Goal: Task Accomplishment & Management: Complete application form

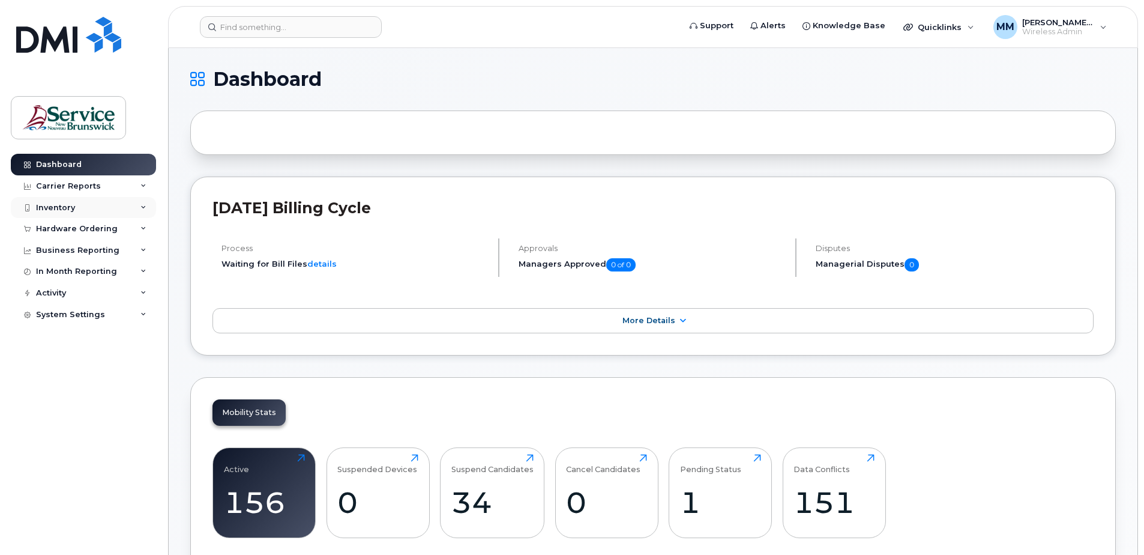
click at [70, 207] on div "Inventory" at bounding box center [55, 208] width 39 height 10
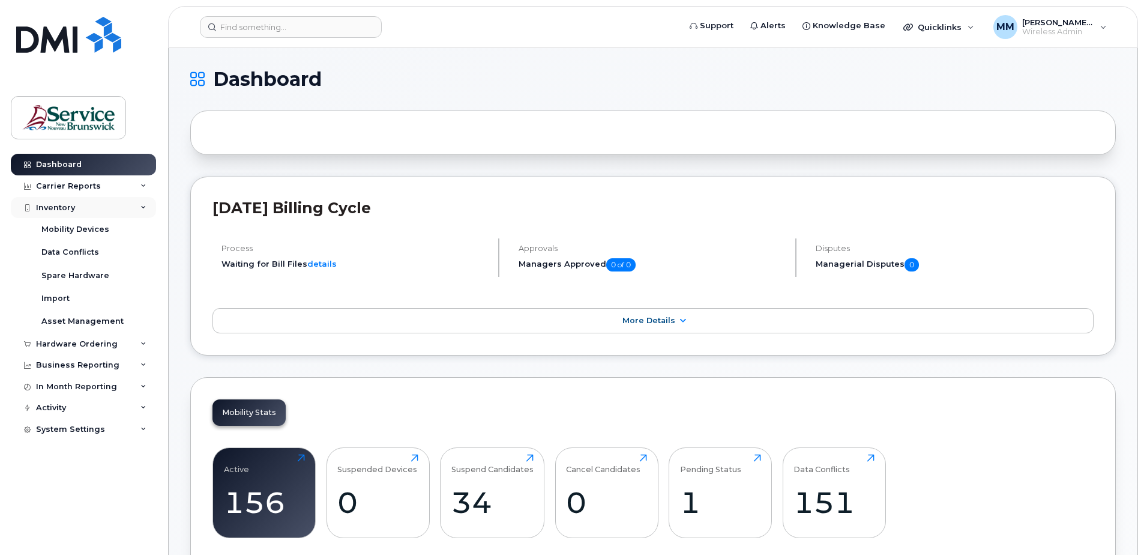
click at [66, 209] on div "Inventory" at bounding box center [55, 208] width 39 height 10
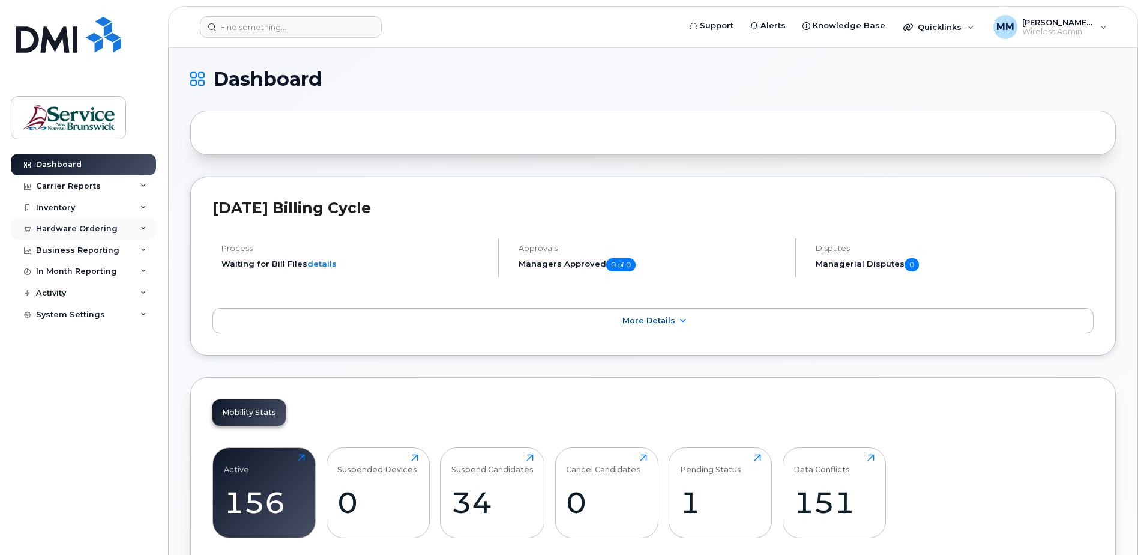
click at [69, 230] on div "Hardware Ordering" at bounding box center [77, 229] width 82 height 10
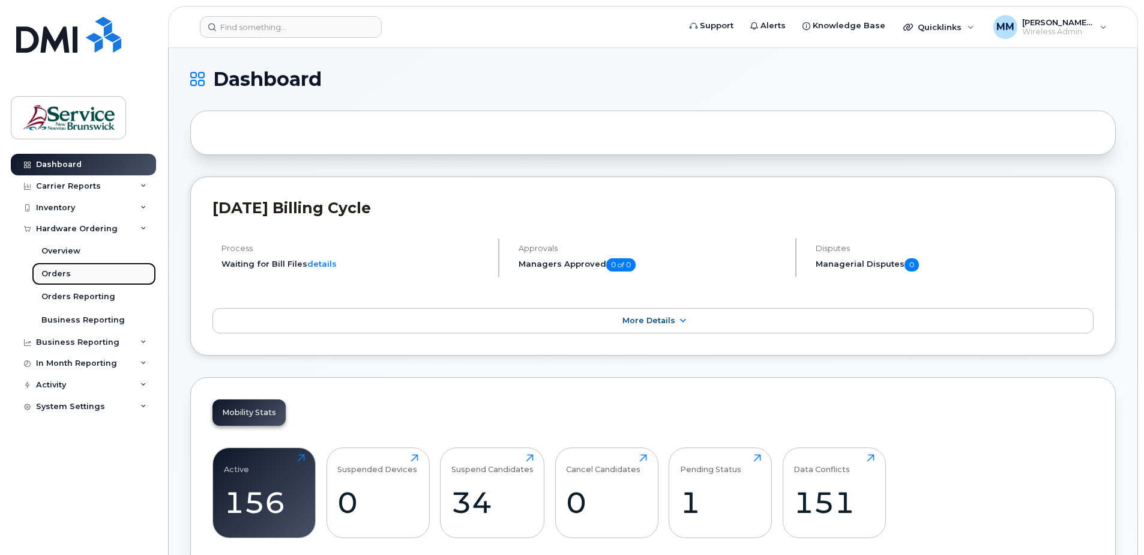
click at [61, 275] on div "Orders" at bounding box center [55, 273] width 29 height 11
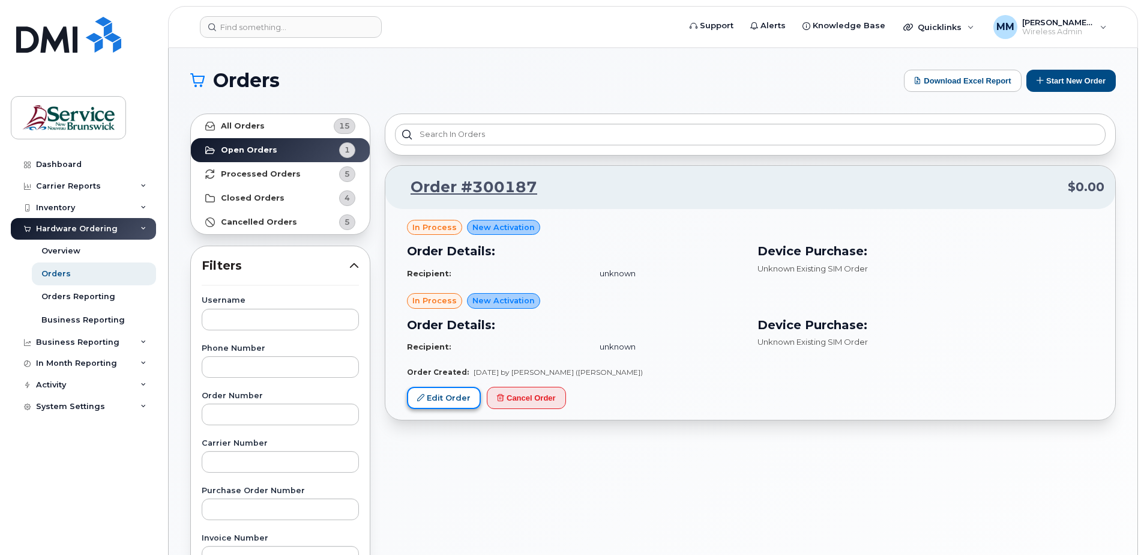
click at [429, 403] on link "Edit Order" at bounding box center [444, 398] width 74 height 22
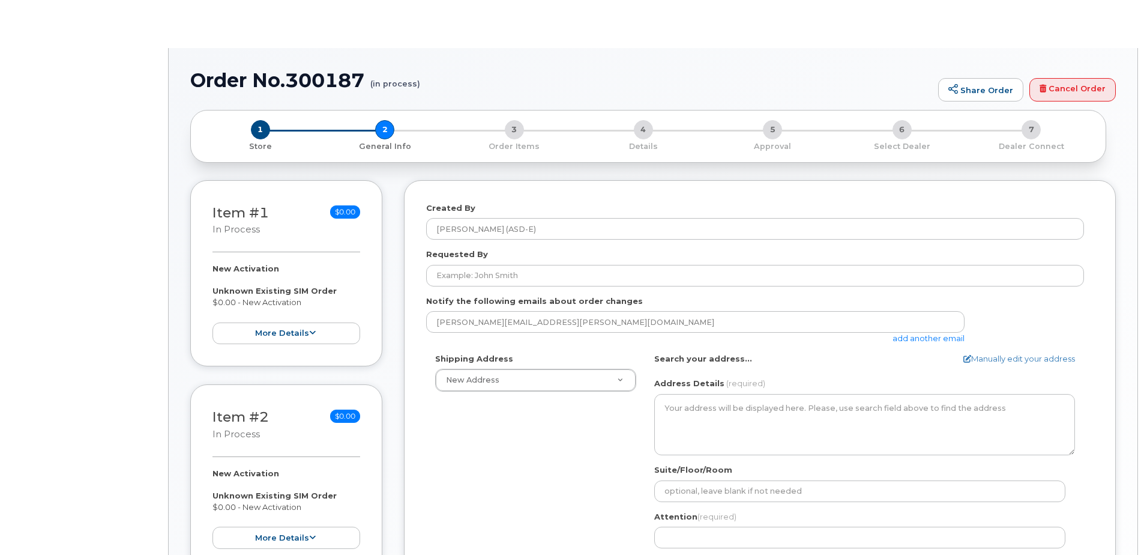
select select
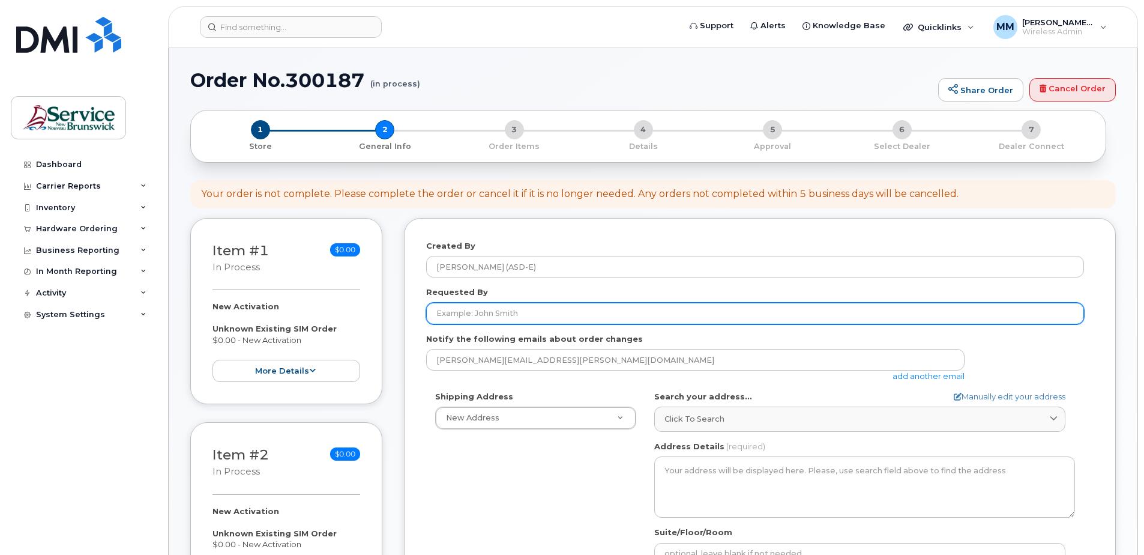
click at [582, 313] on input "Requested By" at bounding box center [755, 313] width 658 height 22
type input "[PERSON_NAME]"
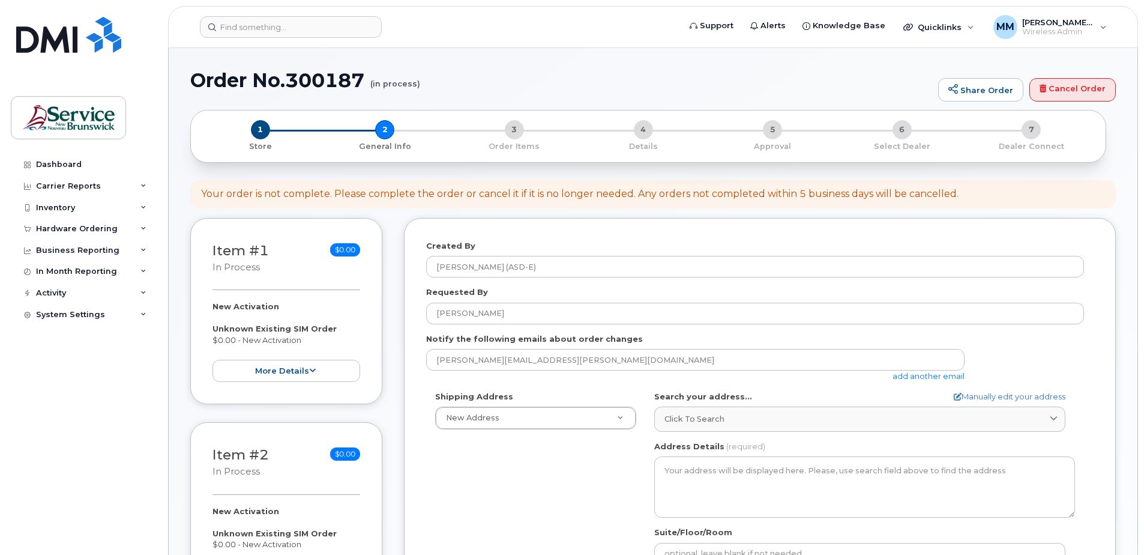
click at [543, 477] on div "Shipping Address New Address New Address ASD-E Main Office ASD-N Bathurst Educa…" at bounding box center [755, 528] width 658 height 275
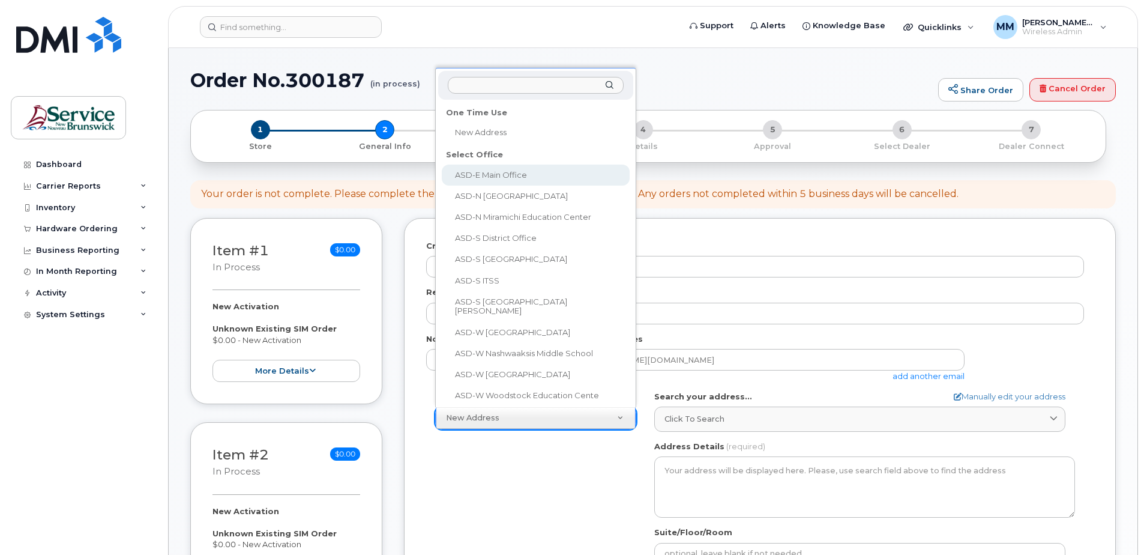
select select
type textarea "200-1077 St George Blvd Moncton New Brunswick E1E 4C9"
type input "[PERSON_NAME]"
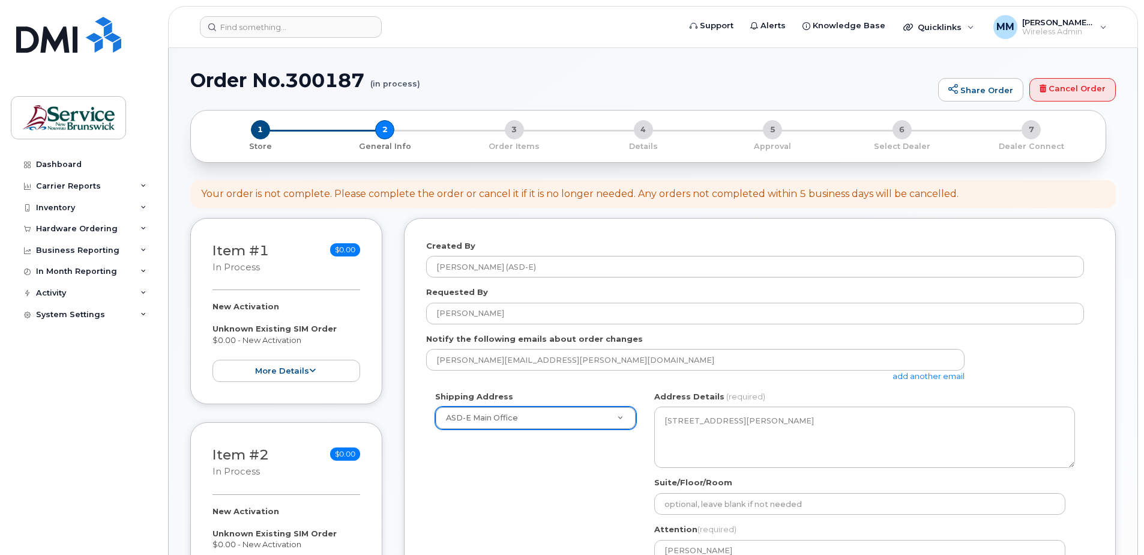
click at [539, 505] on div "Shipping Address ASD-E Main Office New Address ASD-E Main Office ASD-N Bathurst…" at bounding box center [755, 504] width 658 height 226
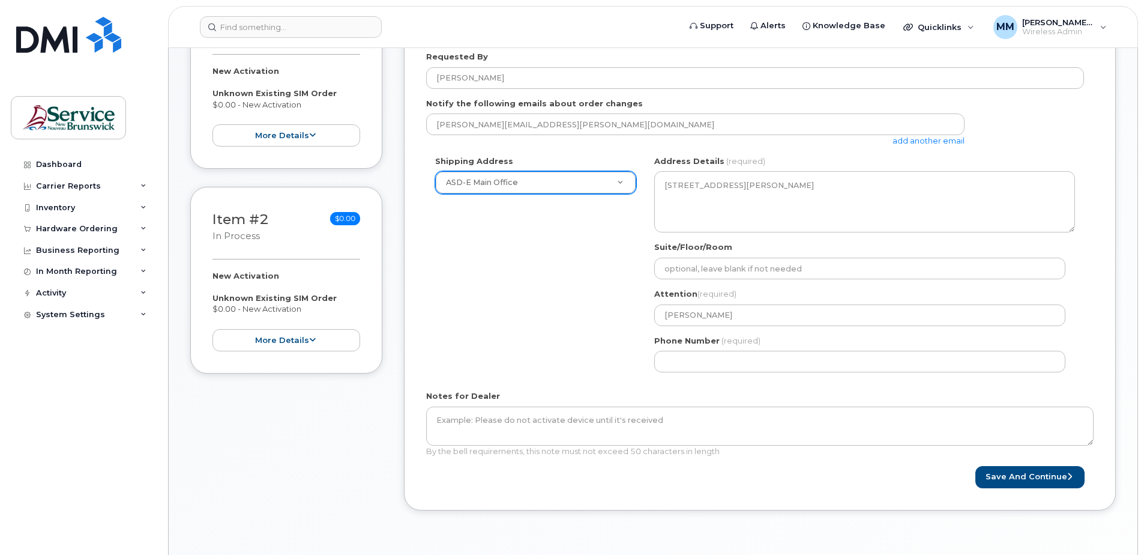
scroll to position [240, 0]
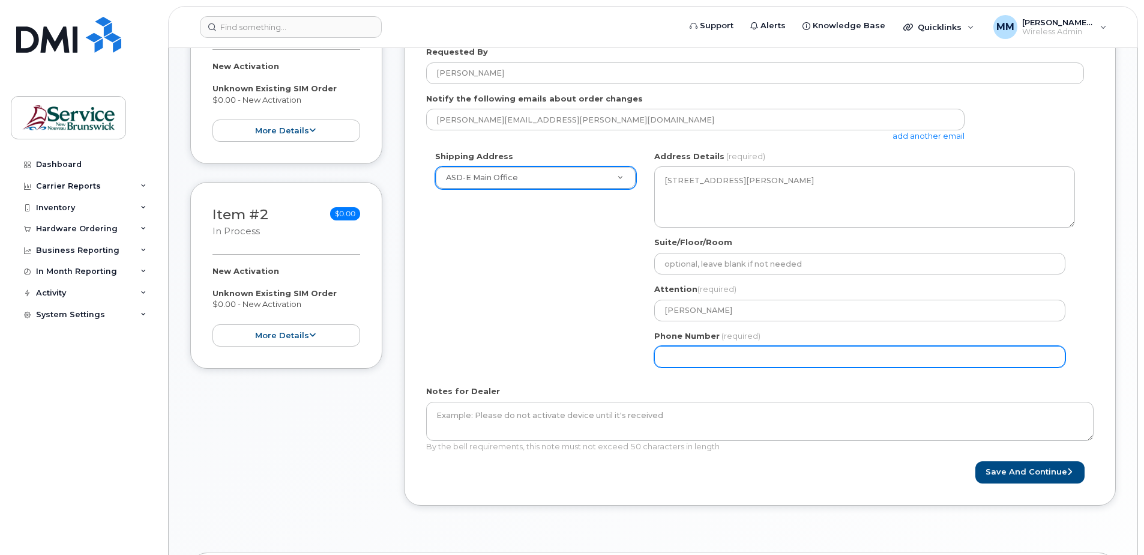
click at [686, 354] on input "Phone Number" at bounding box center [859, 357] width 411 height 22
select select
type input "506227039"
select select
type input "5062270392"
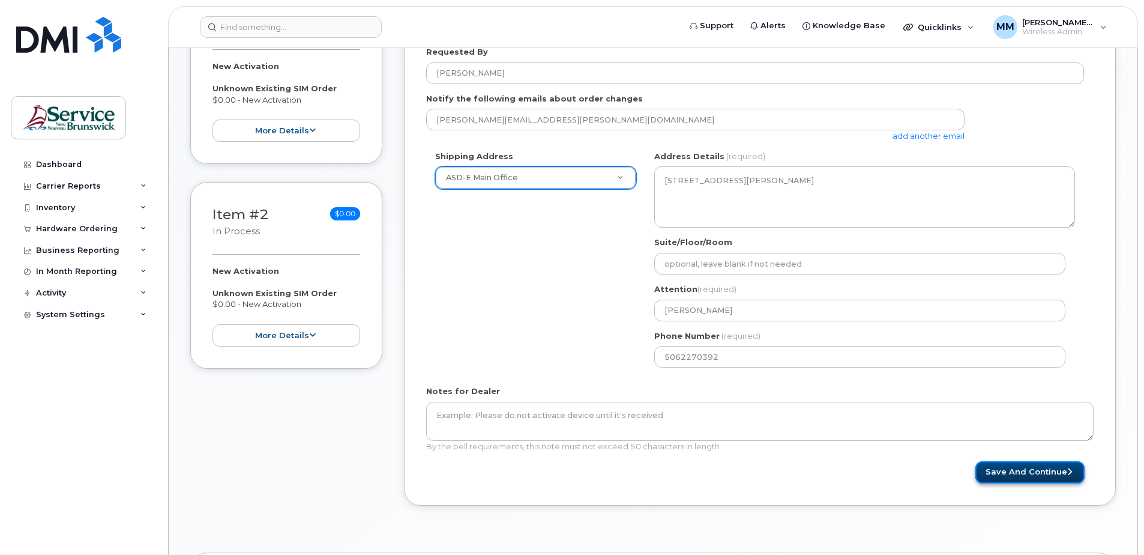
click at [1015, 477] on button "Save and Continue" at bounding box center [1029, 472] width 109 height 22
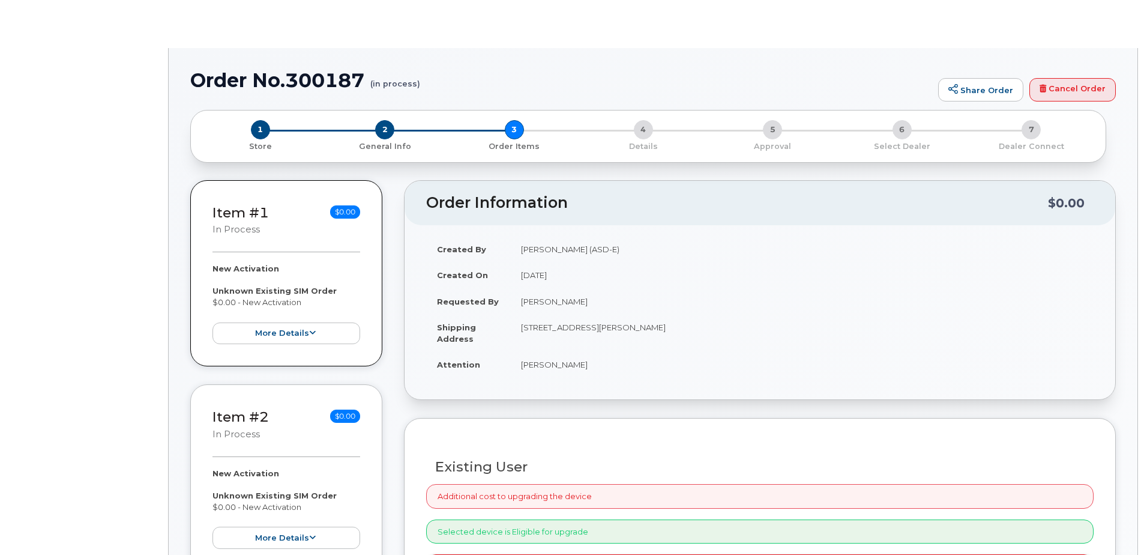
radio input "true"
select select
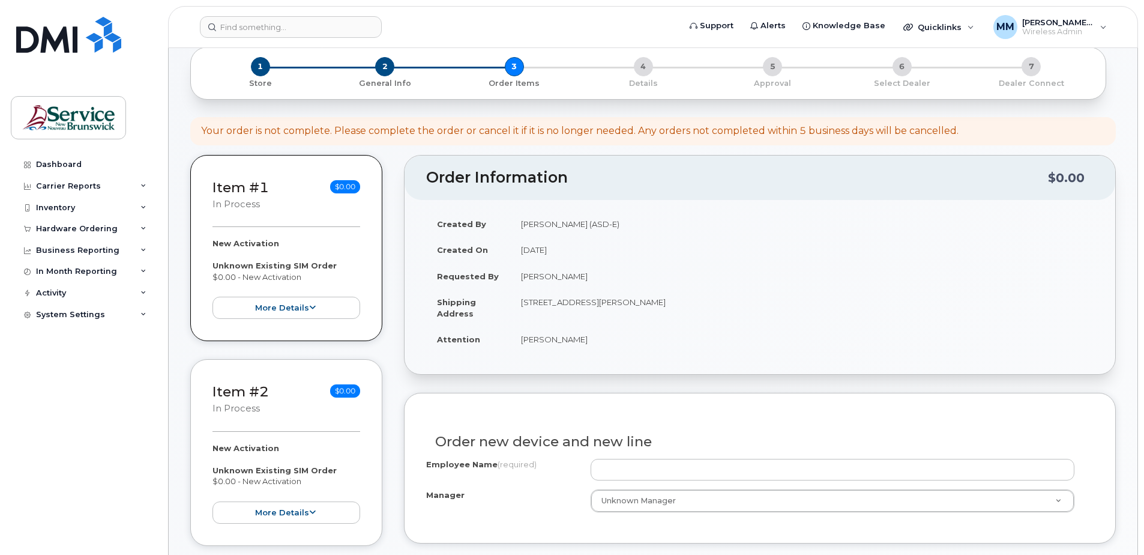
scroll to position [120, 0]
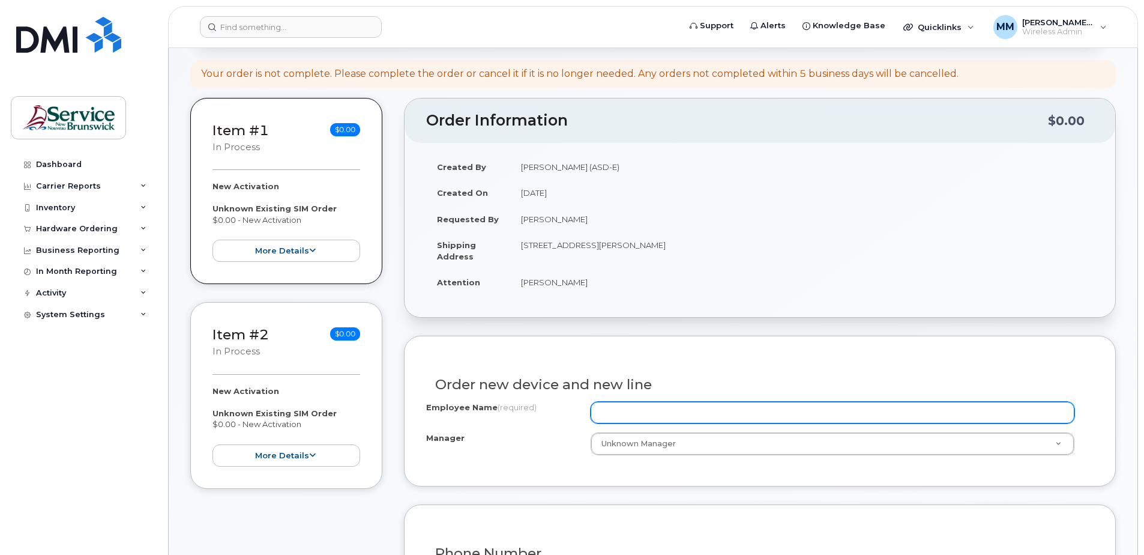
click at [601, 421] on input "Employee Name (required)" at bounding box center [833, 413] width 484 height 22
type input "[PERSON_NAME]"
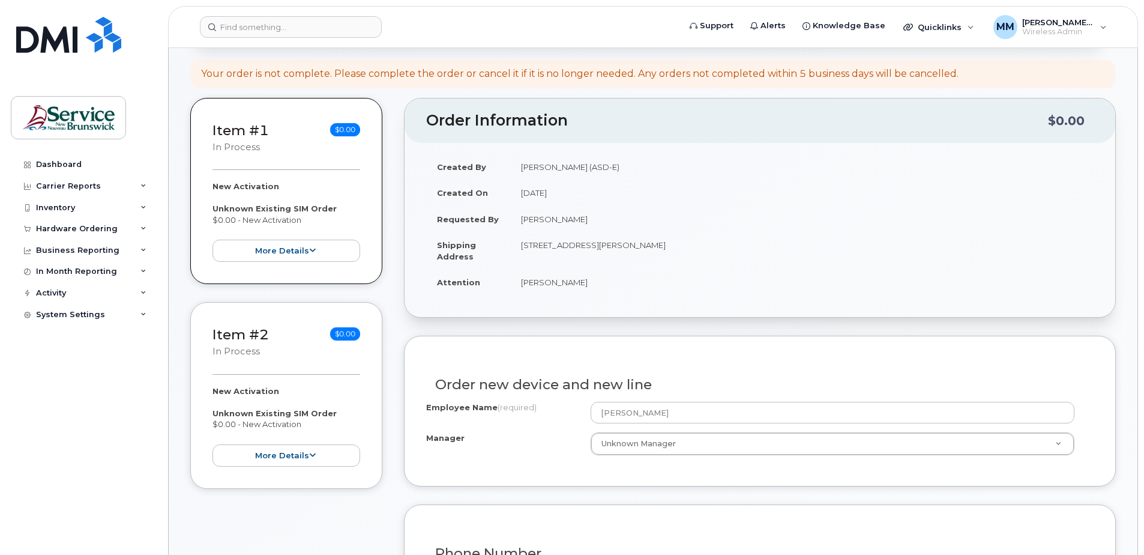
click at [658, 350] on div "Order new device and new line Employee Name (required) Alissa Hewey Manager Unk…" at bounding box center [760, 410] width 712 height 151
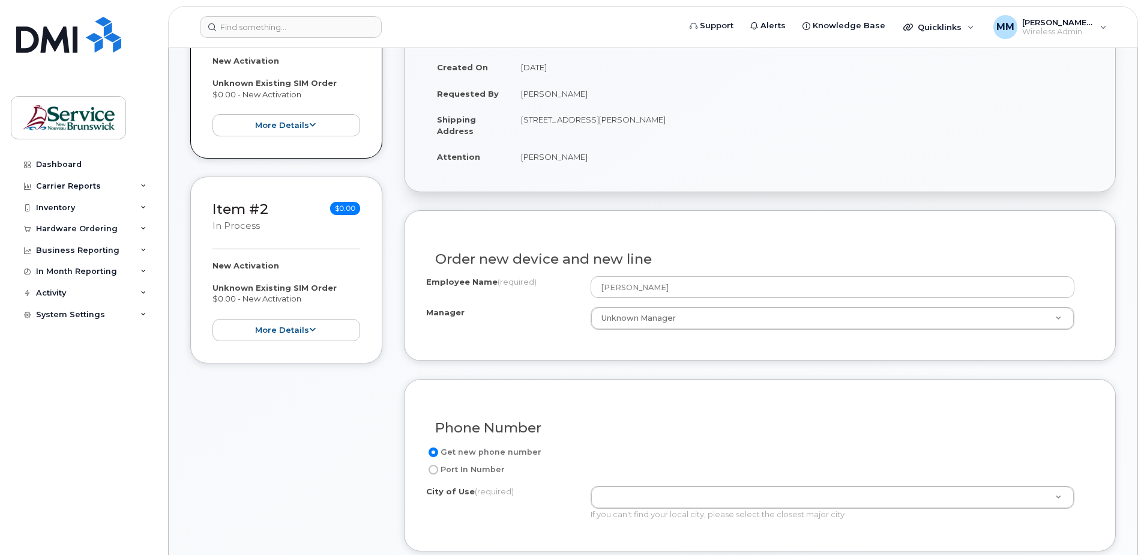
scroll to position [420, 0]
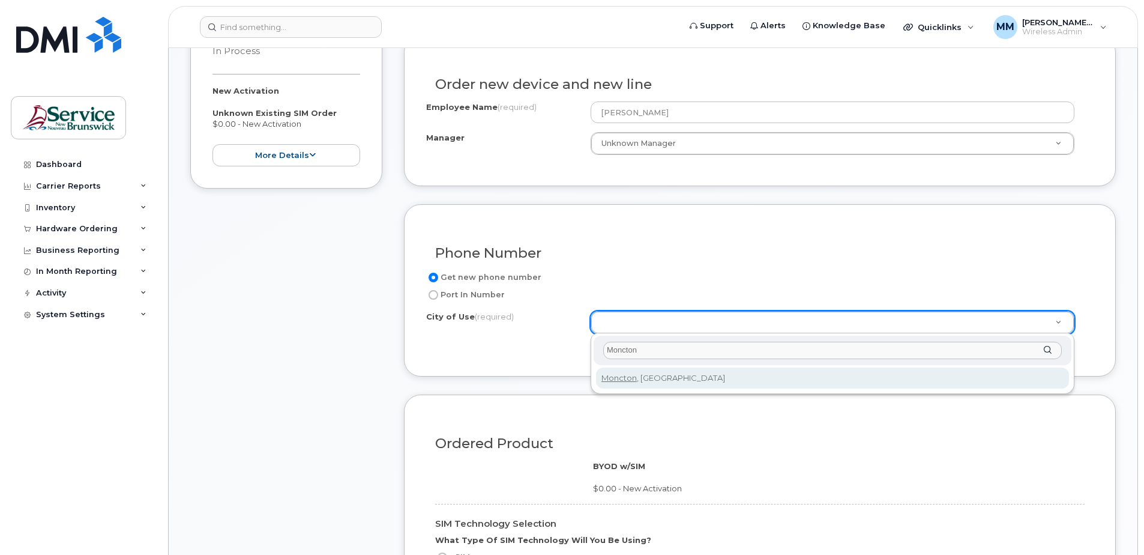
type input "Moncton"
type input "1817"
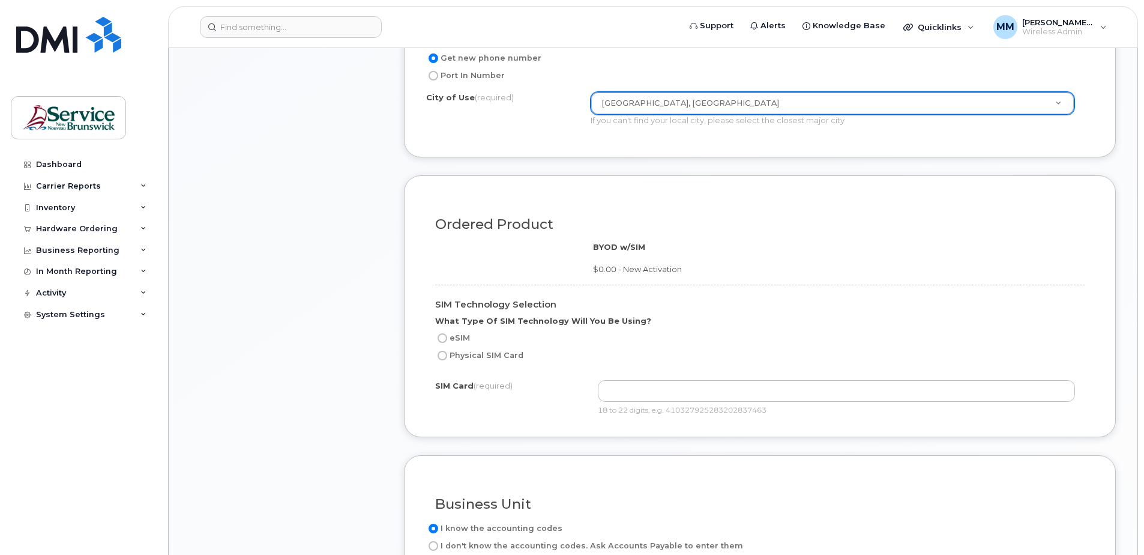
scroll to position [660, 0]
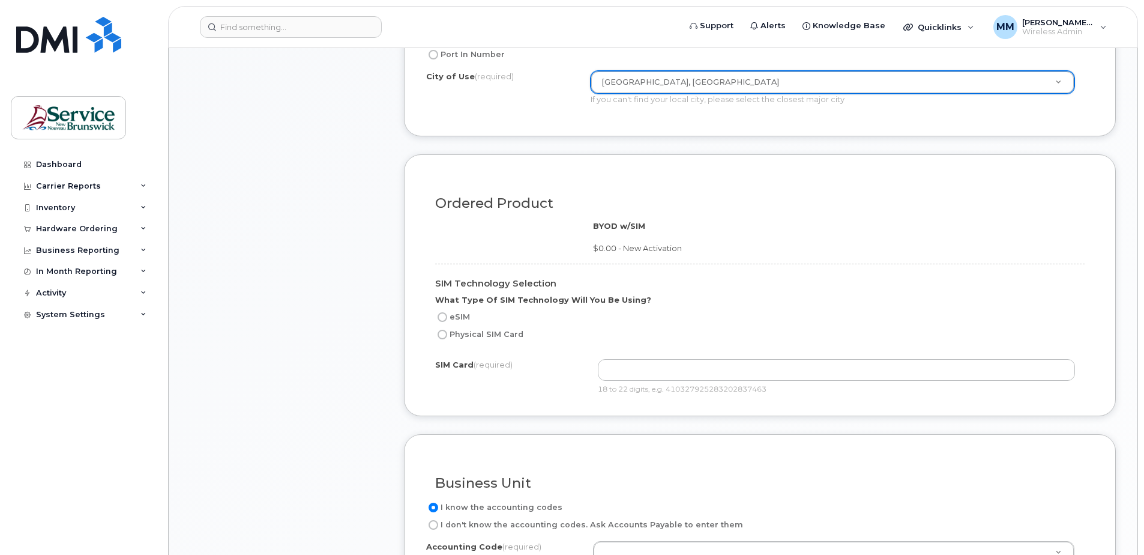
click at [476, 335] on label "Physical SIM Card" at bounding box center [479, 334] width 88 height 14
click at [447, 335] on input "Physical SIM Card" at bounding box center [443, 334] width 10 height 10
radio input "true"
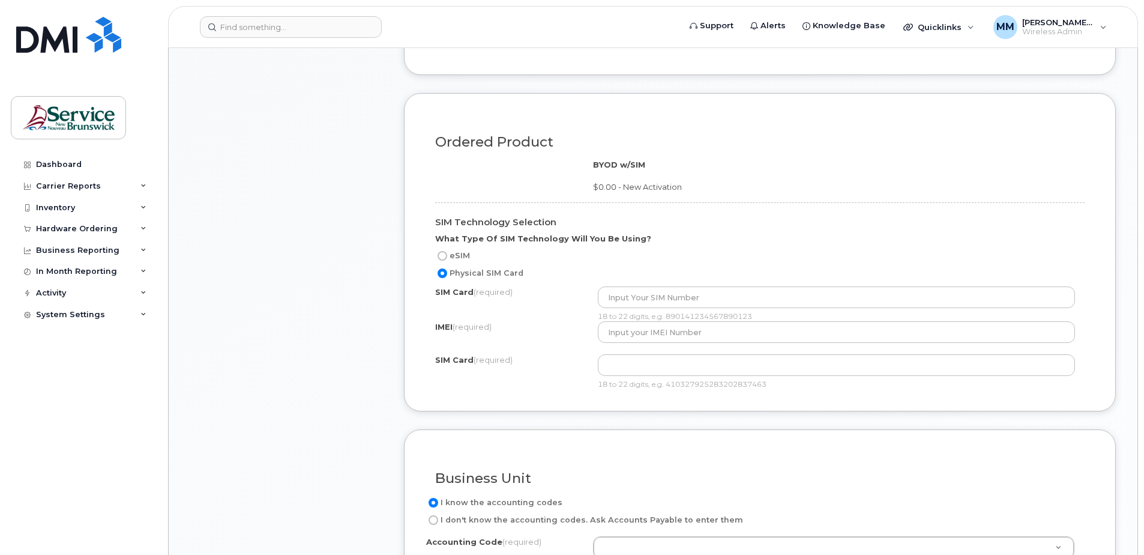
scroll to position [780, 0]
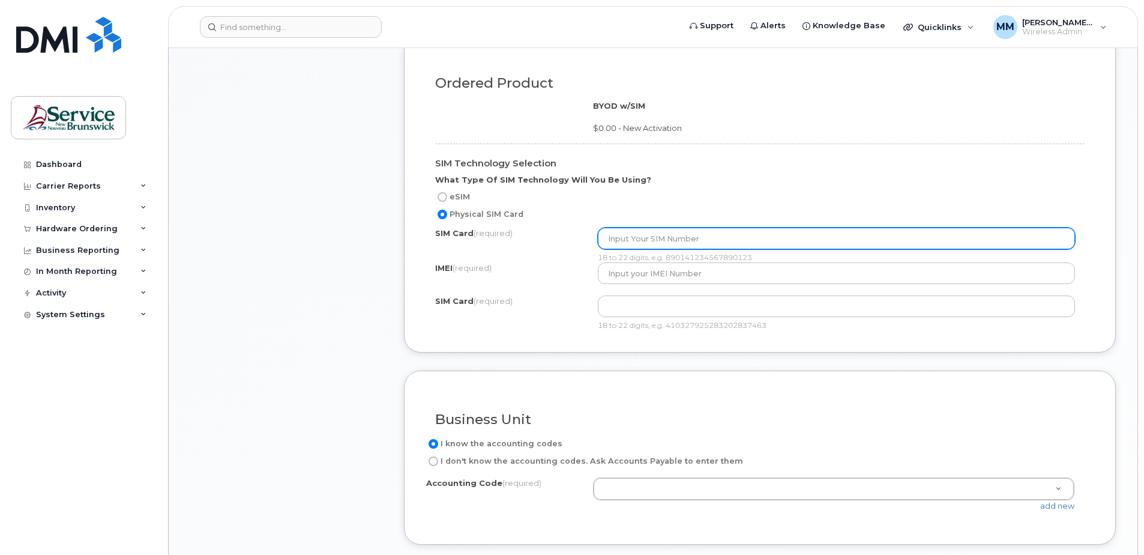
click at [628, 243] on input "text" at bounding box center [837, 238] width 478 height 22
click at [630, 238] on input "89302610207725249137" at bounding box center [837, 238] width 478 height 22
click at [652, 238] on input "89302610207725249137" at bounding box center [837, 238] width 478 height 22
click at [672, 238] on input "89302610207725249137" at bounding box center [837, 238] width 478 height 22
click at [694, 237] on input "89302610207725249137" at bounding box center [837, 238] width 478 height 22
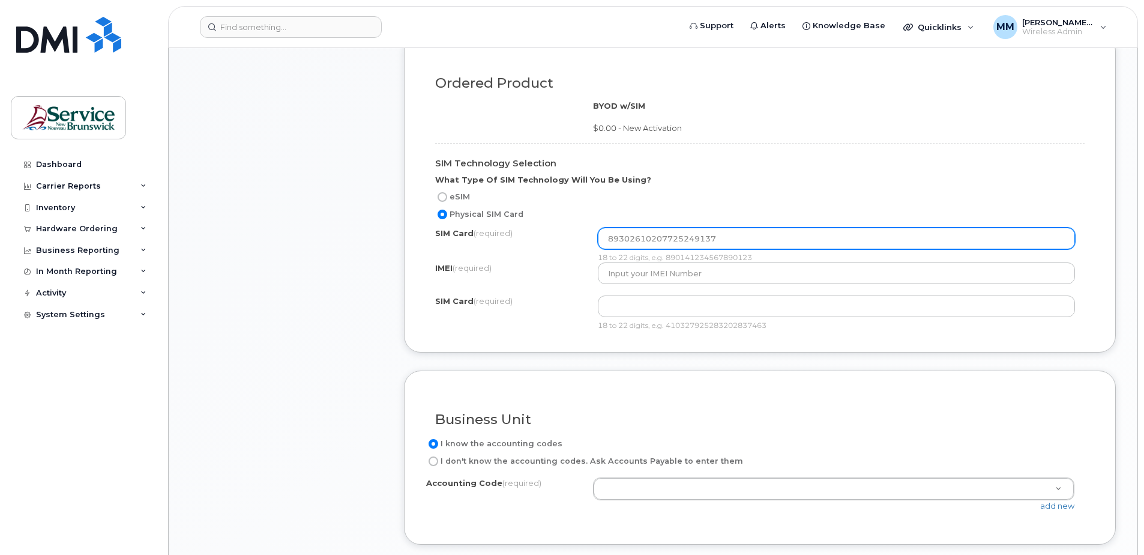
drag, startPoint x: 752, startPoint y: 241, endPoint x: 583, endPoint y: 243, distance: 168.7
click at [583, 243] on div "SIM Card (required) 89302610207725249137 18 to 22 digits, e.g. 8901412345678901…" at bounding box center [759, 244] width 649 height 35
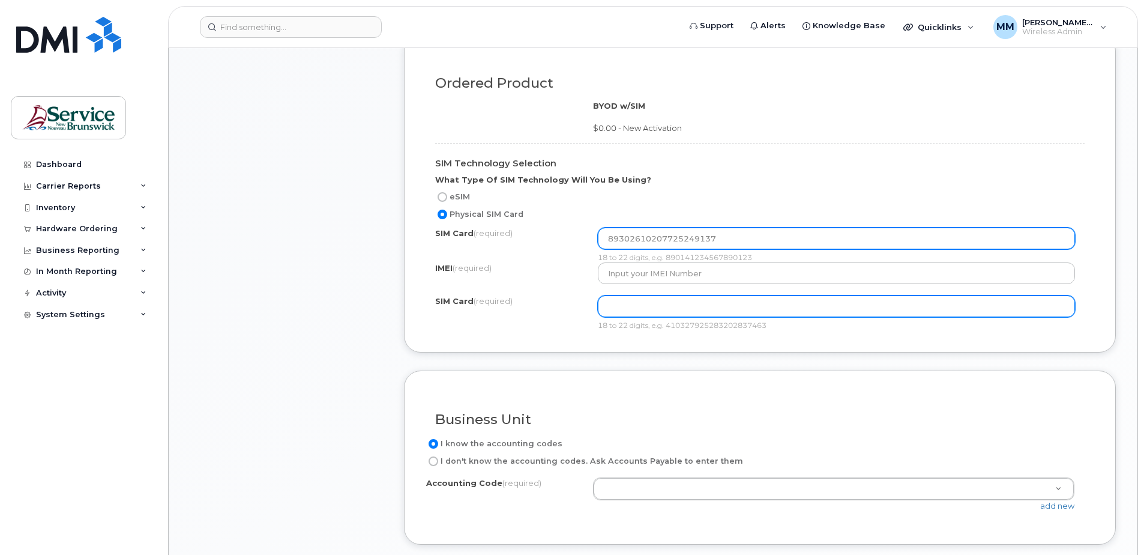
type input "89302610207725249137"
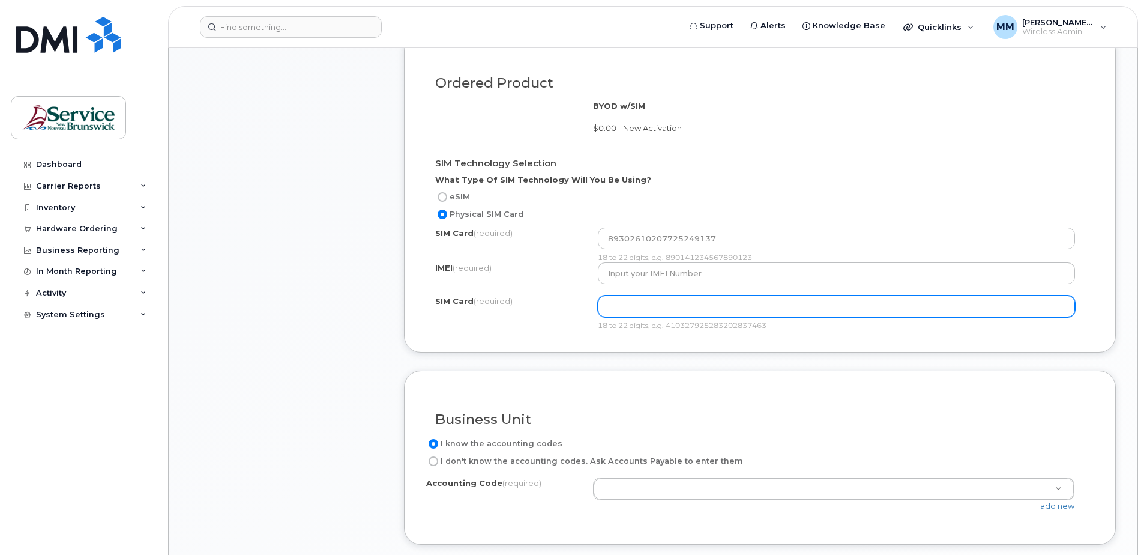
click at [622, 310] on input "text" at bounding box center [837, 306] width 478 height 22
paste input "89302610207725249137"
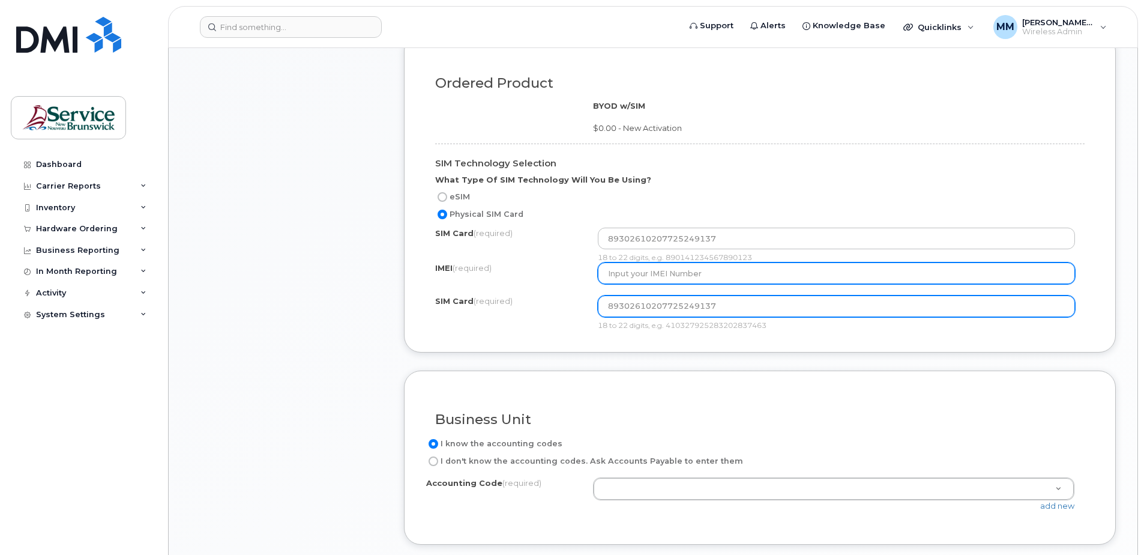
type input "89302610207725249137"
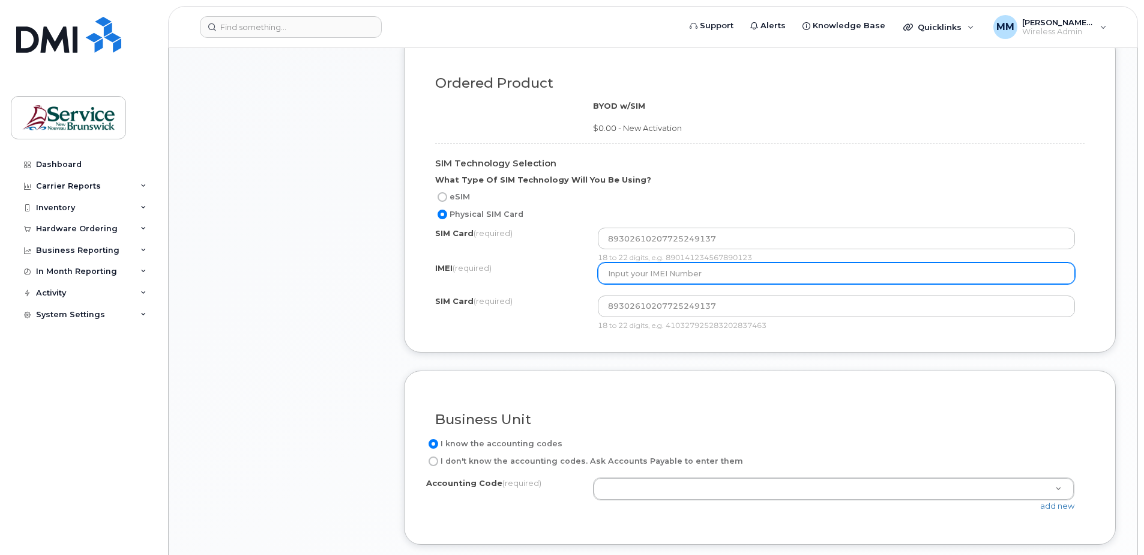
click at [625, 273] on input "text" at bounding box center [837, 273] width 478 height 22
click at [661, 277] on input "text" at bounding box center [837, 273] width 478 height 22
click at [646, 273] on input "353994462035046" at bounding box center [837, 273] width 478 height 22
click at [667, 273] on input "353994462035046" at bounding box center [837, 273] width 478 height 22
click at [709, 273] on input "353994462035046" at bounding box center [837, 273] width 478 height 22
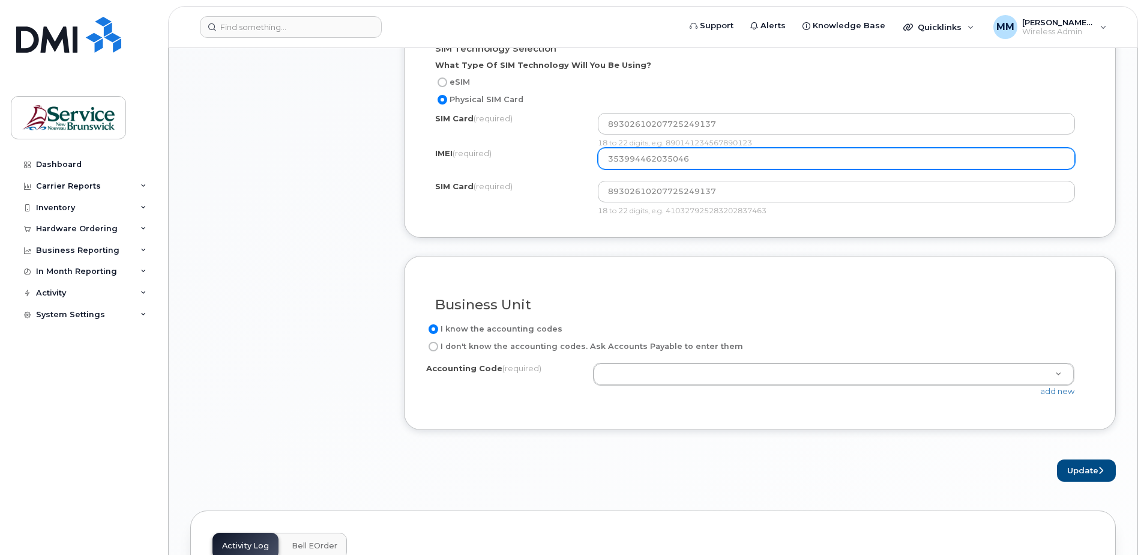
scroll to position [900, 0]
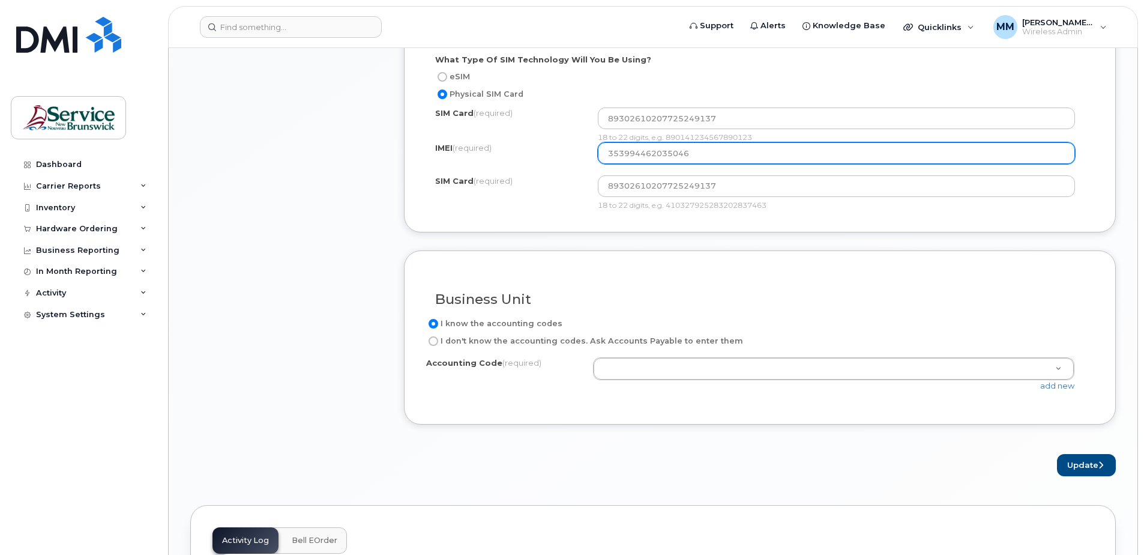
type input "353994462035046"
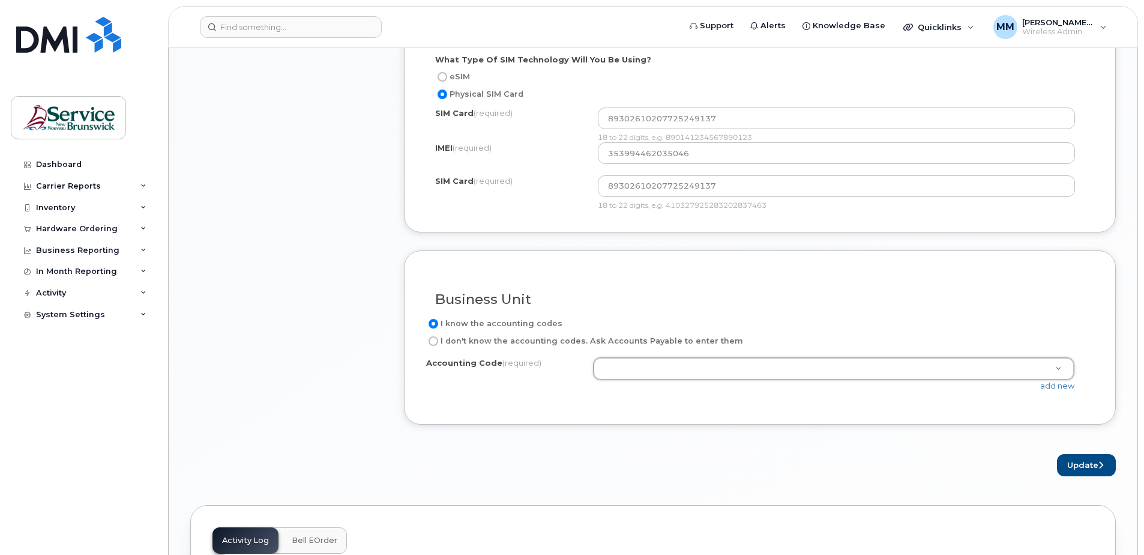
click at [486, 339] on label "I don't know the accounting codes. Ask Accounts Payable to enter them" at bounding box center [584, 341] width 317 height 14
click at [438, 339] on input "I don't know the accounting codes. Ask Accounts Payable to enter them" at bounding box center [434, 341] width 10 height 10
radio input "true"
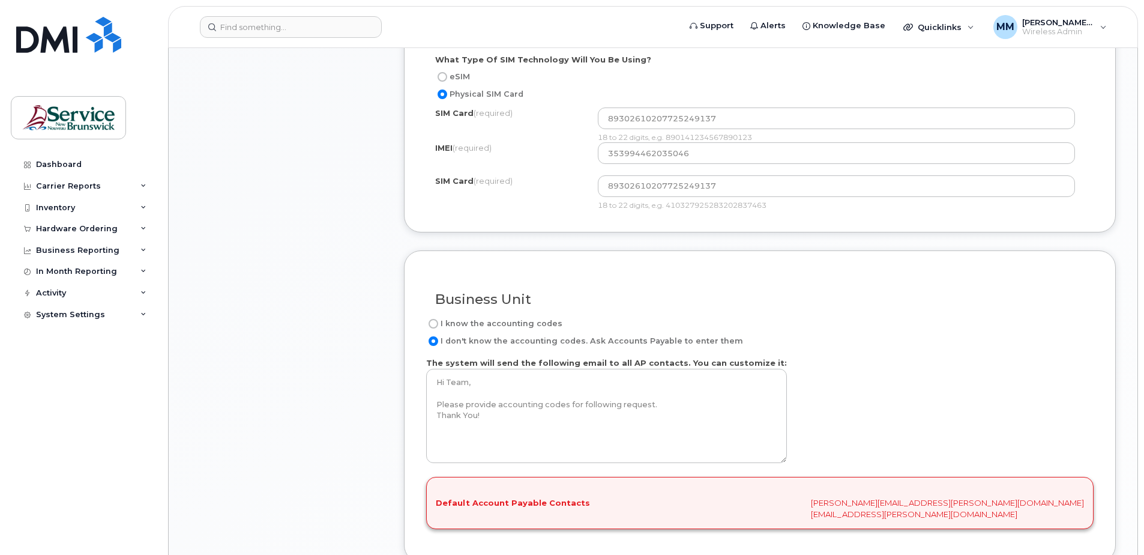
click at [436, 323] on input "I know the accounting codes" at bounding box center [434, 324] width 10 height 10
radio input "true"
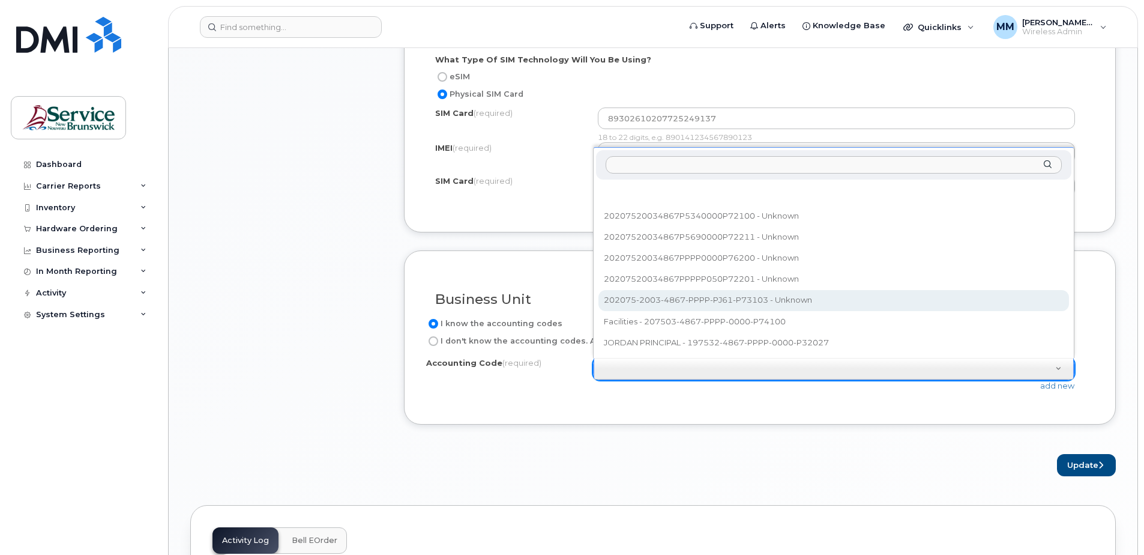
select select "202075-2003-4867-PPPP-PJ61-P73103"
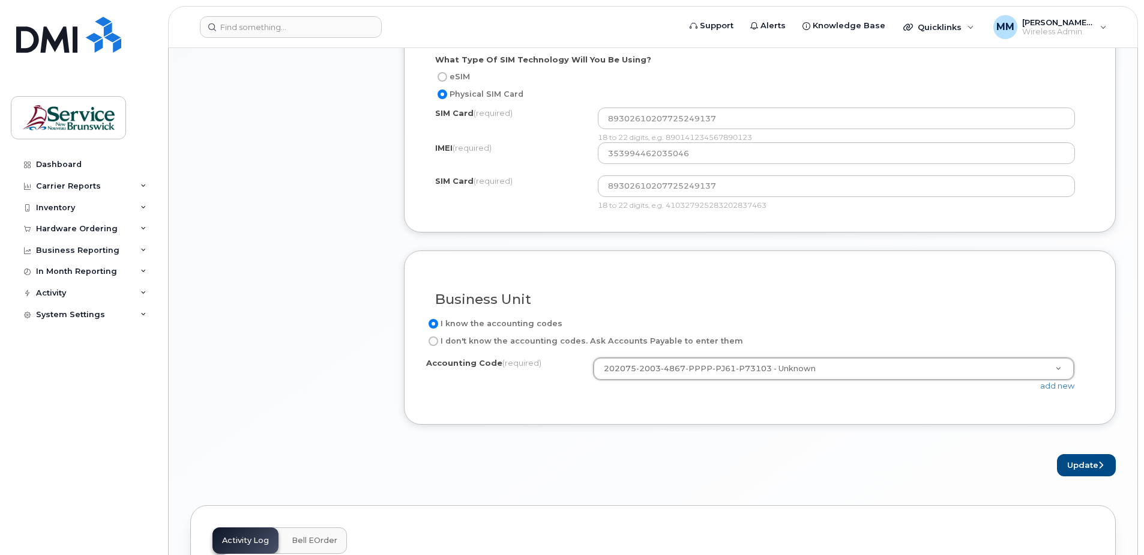
click at [782, 456] on div "Update" at bounding box center [760, 465] width 712 height 22
click at [1087, 470] on button "Update" at bounding box center [1086, 465] width 59 height 22
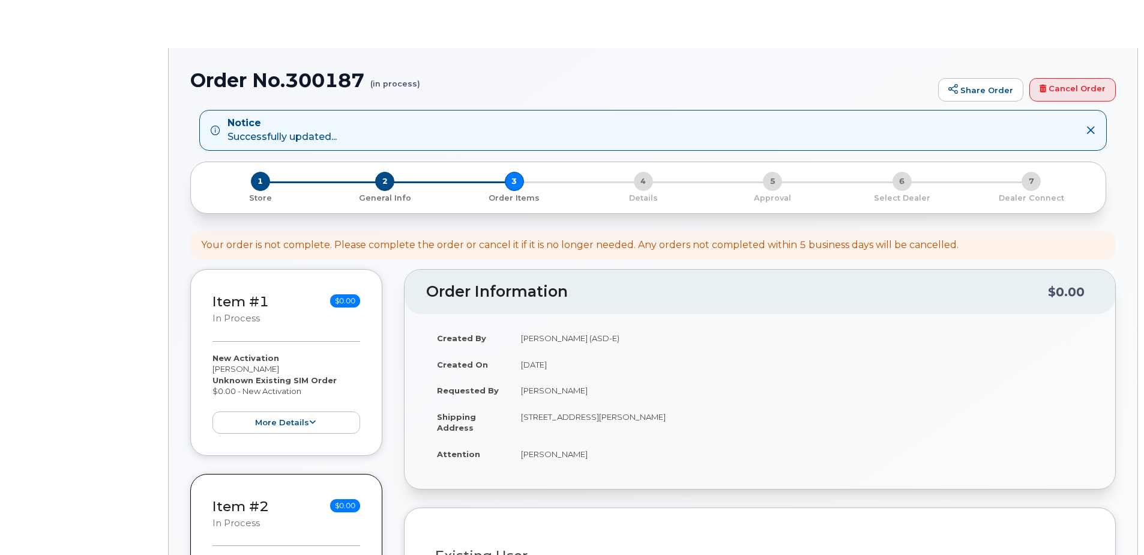
select select
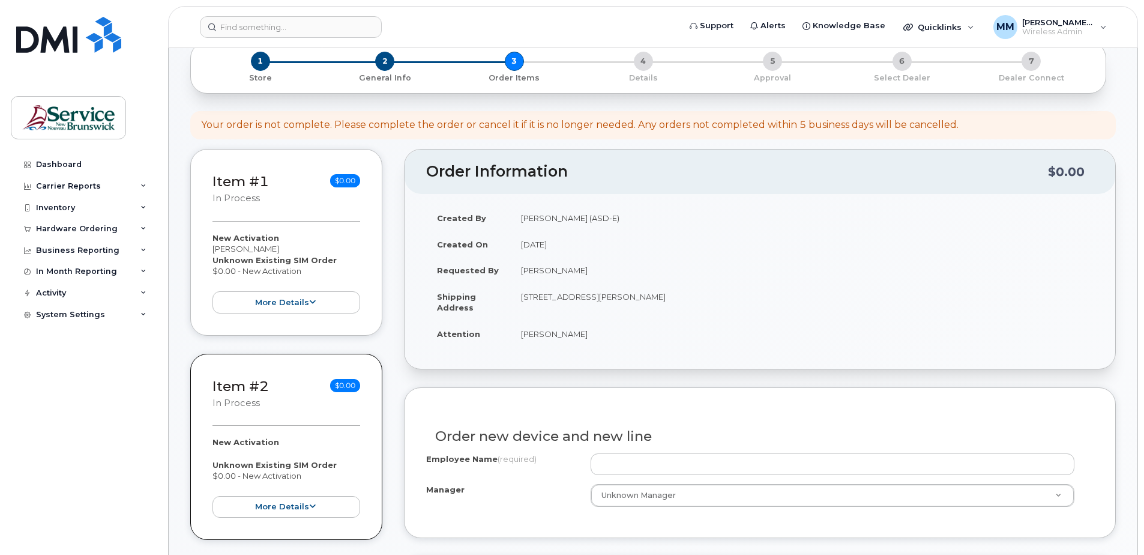
scroll to position [180, 0]
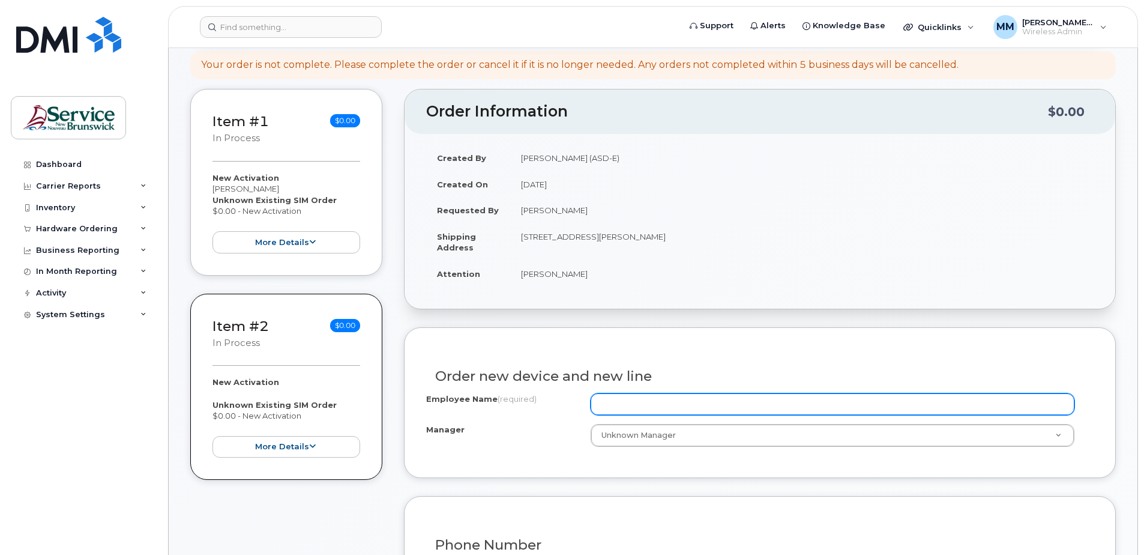
click at [632, 398] on input "Employee Name (required)" at bounding box center [833, 404] width 484 height 22
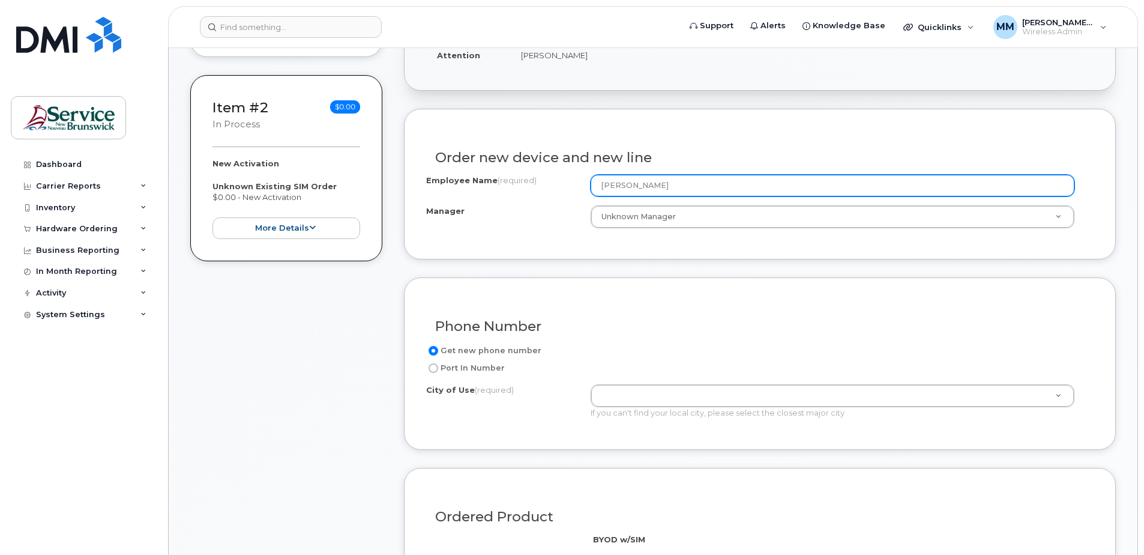
scroll to position [480, 0]
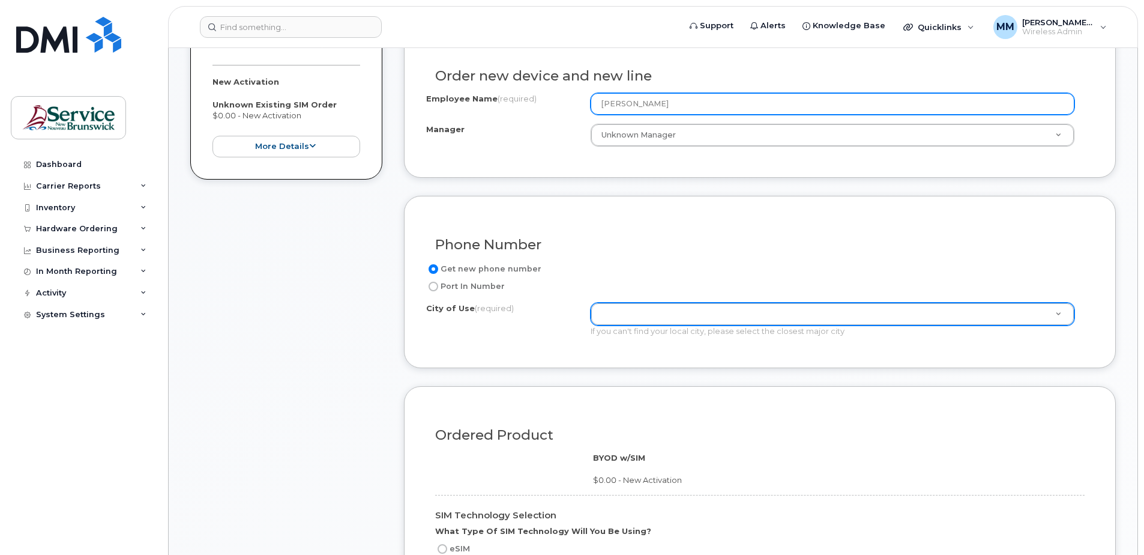
type input "[PERSON_NAME]"
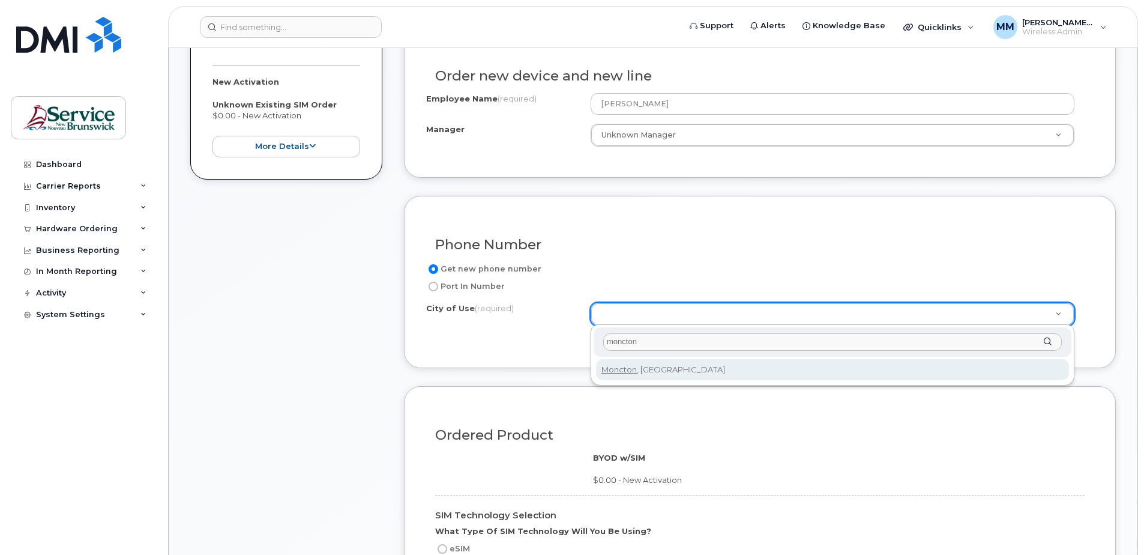
type input "moncton"
type input "1817"
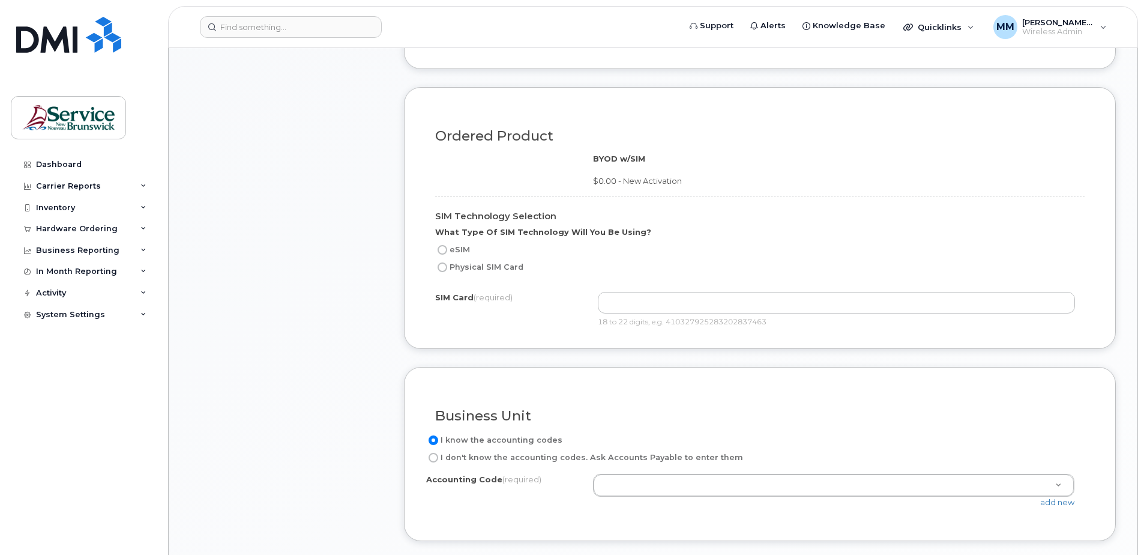
scroll to position [780, 0]
click at [513, 269] on label "Physical SIM Card" at bounding box center [479, 266] width 88 height 14
click at [447, 269] on input "Physical SIM Card" at bounding box center [443, 266] width 10 height 10
radio input "true"
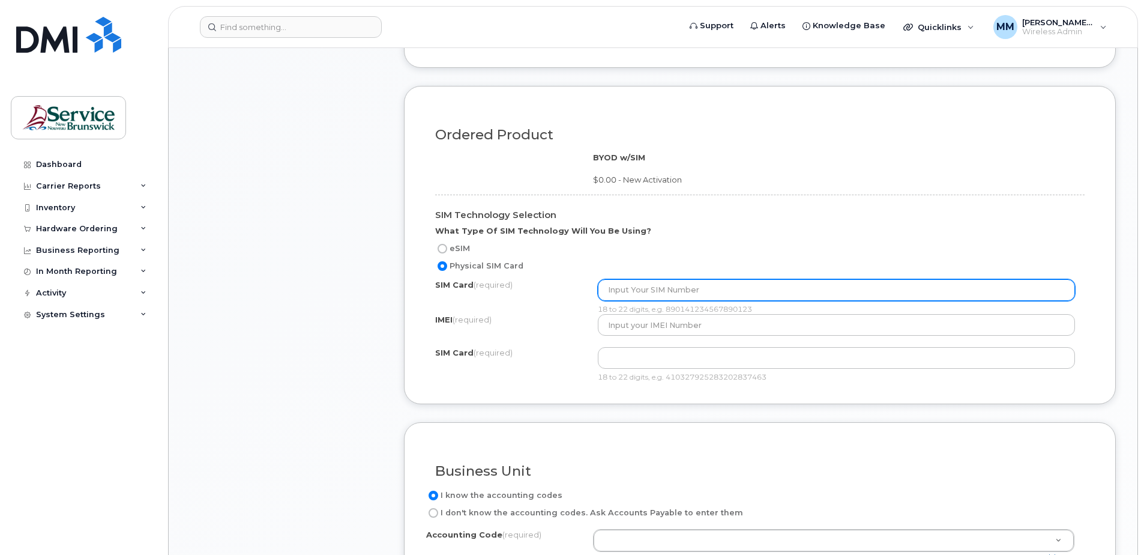
click at [660, 289] on input "text" at bounding box center [837, 290] width 478 height 22
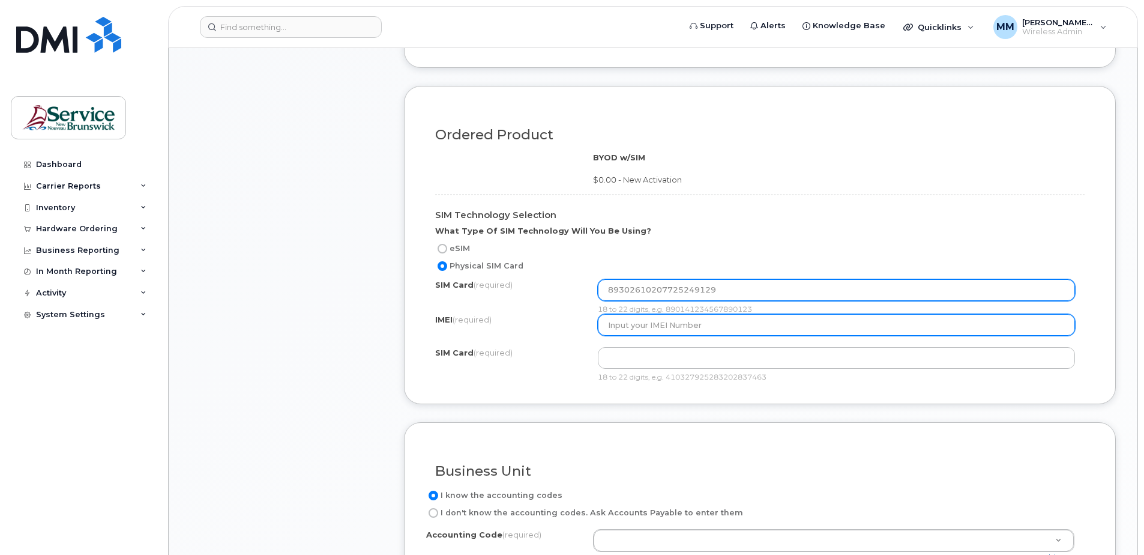
type input "89302610207725249129"
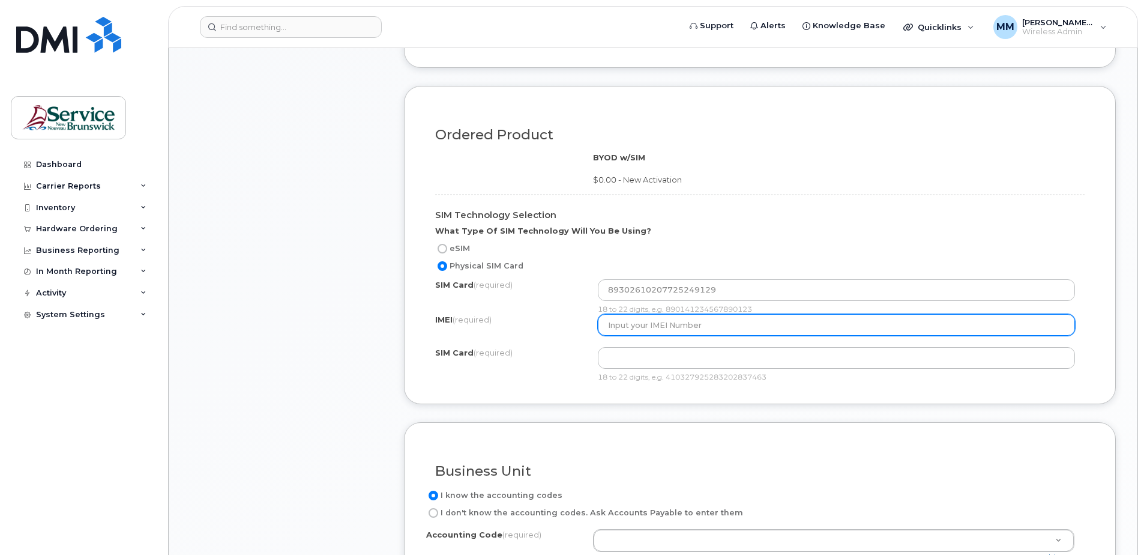
click at [661, 325] on input "text" at bounding box center [837, 325] width 478 height 22
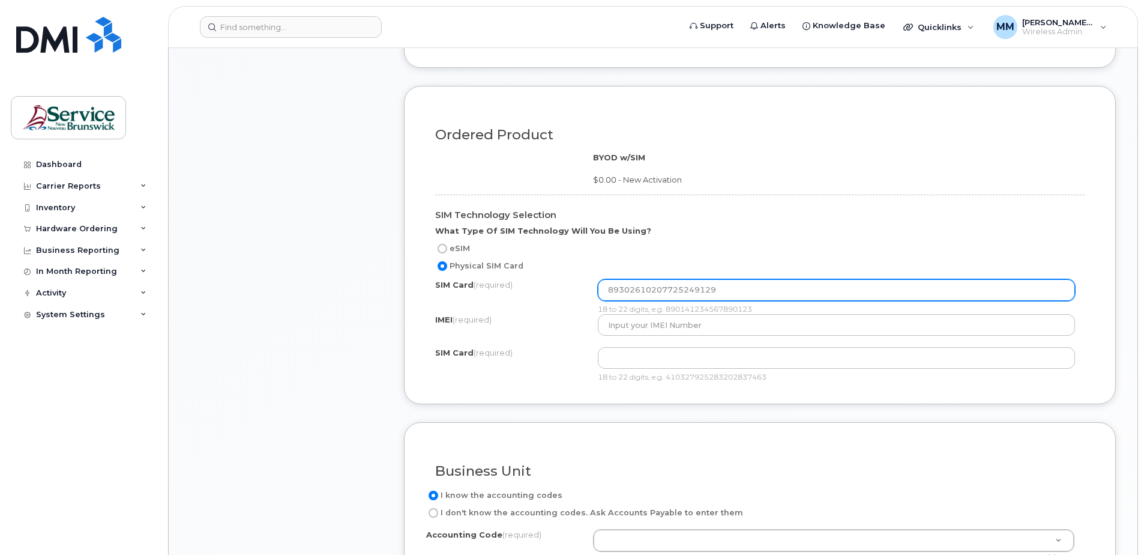
drag, startPoint x: 727, startPoint y: 296, endPoint x: 431, endPoint y: 300, distance: 296.5
click at [427, 288] on div "SIM Technology Selection What Type Of SIM Technology Will You Be Using? eSIM Ph…" at bounding box center [759, 283] width 667 height 196
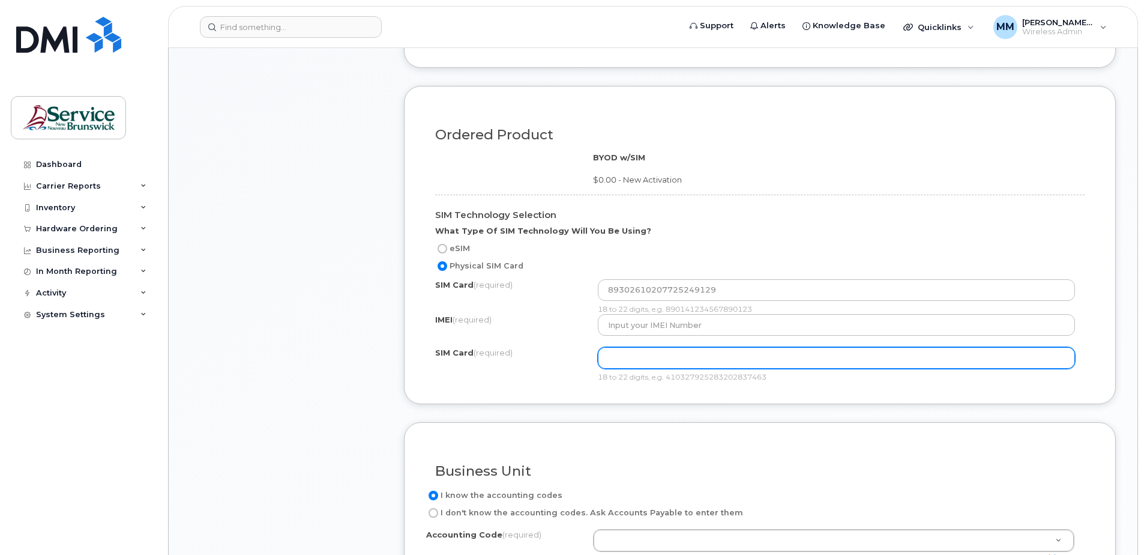
click at [609, 359] on input "text" at bounding box center [837, 358] width 478 height 22
paste input "89302610207725249129"
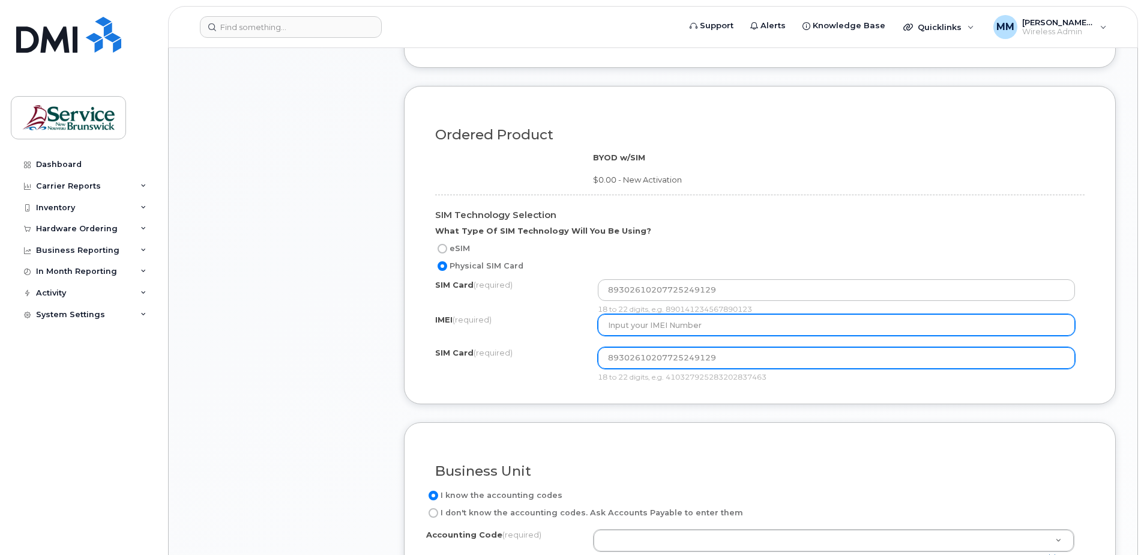
type input "89302610207725249129"
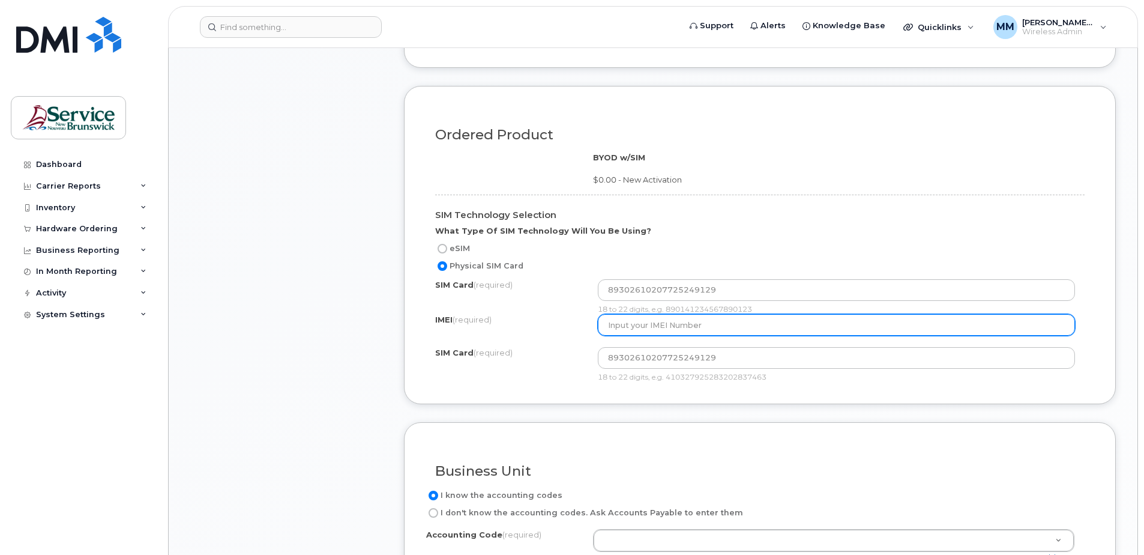
click at [622, 323] on input "text" at bounding box center [837, 325] width 478 height 22
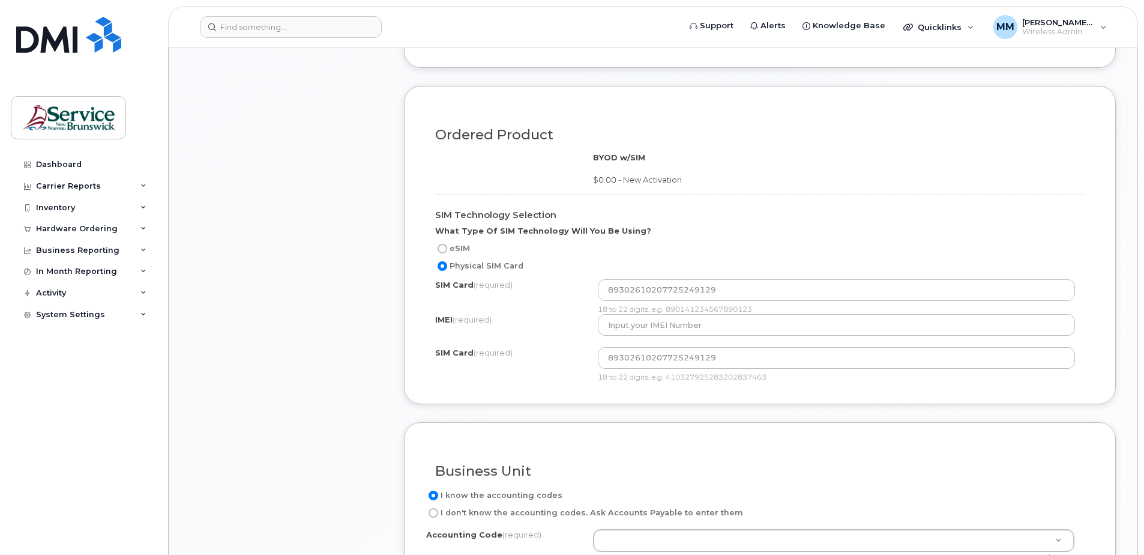
click at [209, 269] on div "Item #1 in process $0.00 New Activation Alissa Hewey Unknown Existing SIM Order…" at bounding box center [286, 68] width 192 height 1158
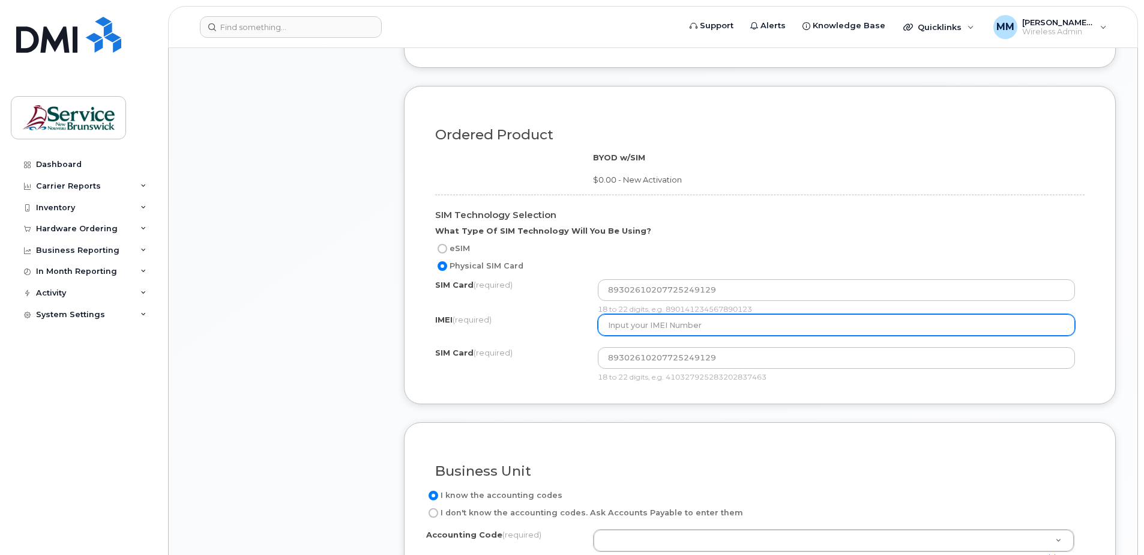
click at [641, 328] on input "text" at bounding box center [837, 325] width 478 height 22
type input "351589736845493"
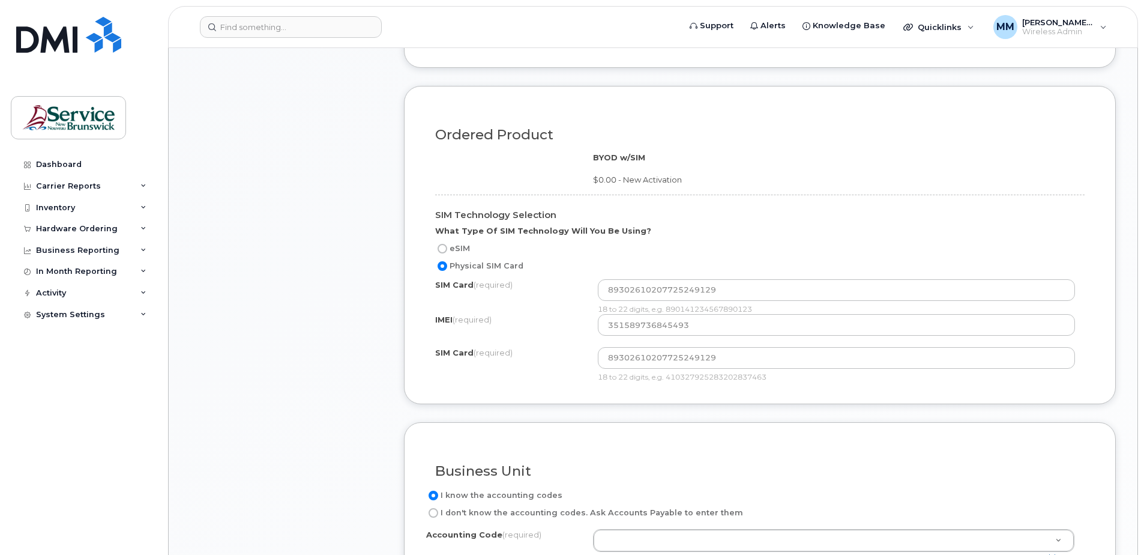
click at [616, 420] on form "Existing User Additional cost to upgrading the device Selected device is Eligib…" at bounding box center [760, 187] width 712 height 921
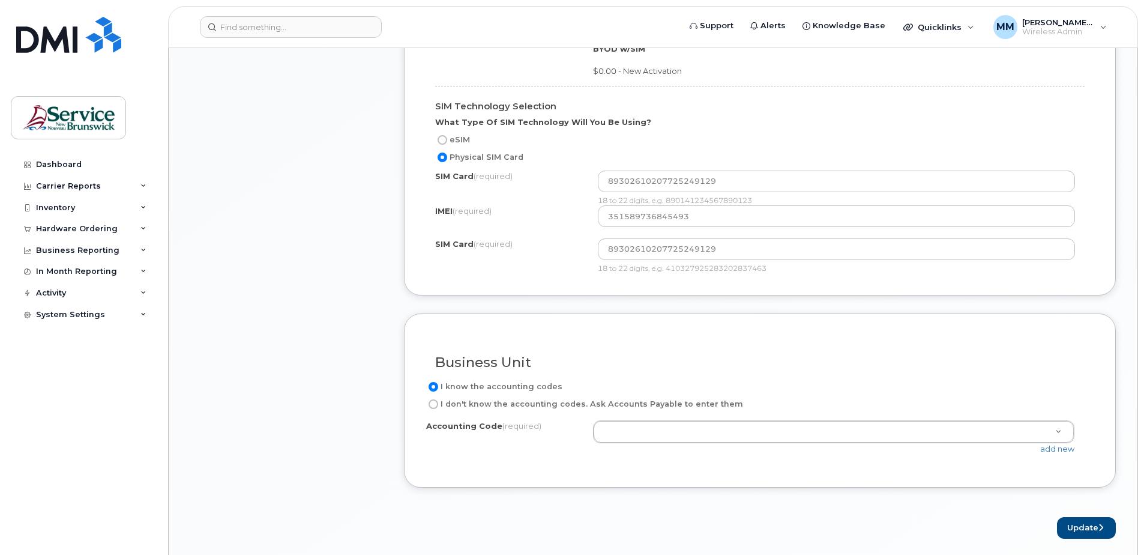
scroll to position [1020, 0]
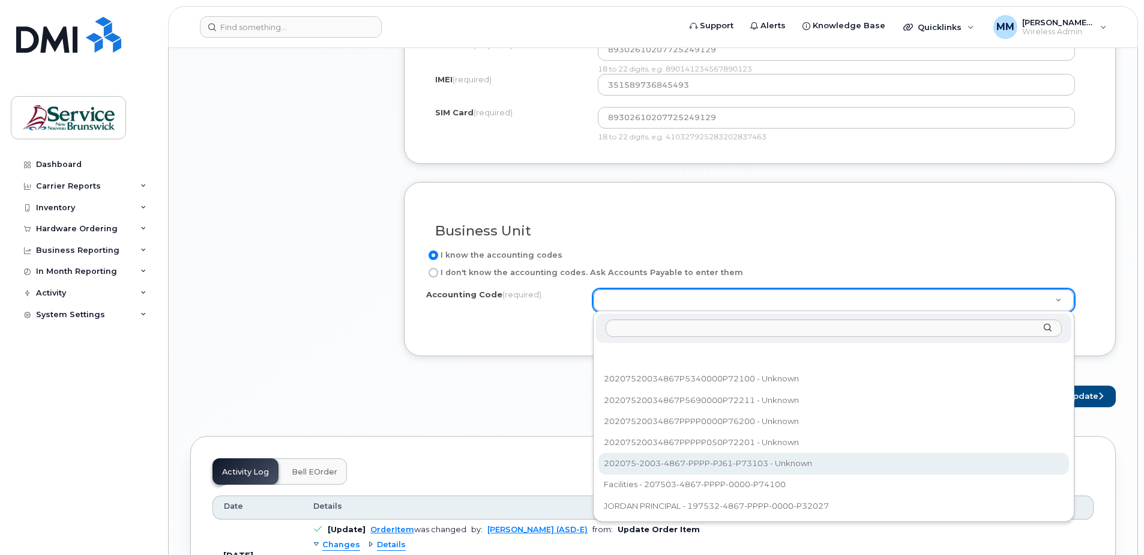
select select "202075-2003-4867-PPPP-PJ61-P73103"
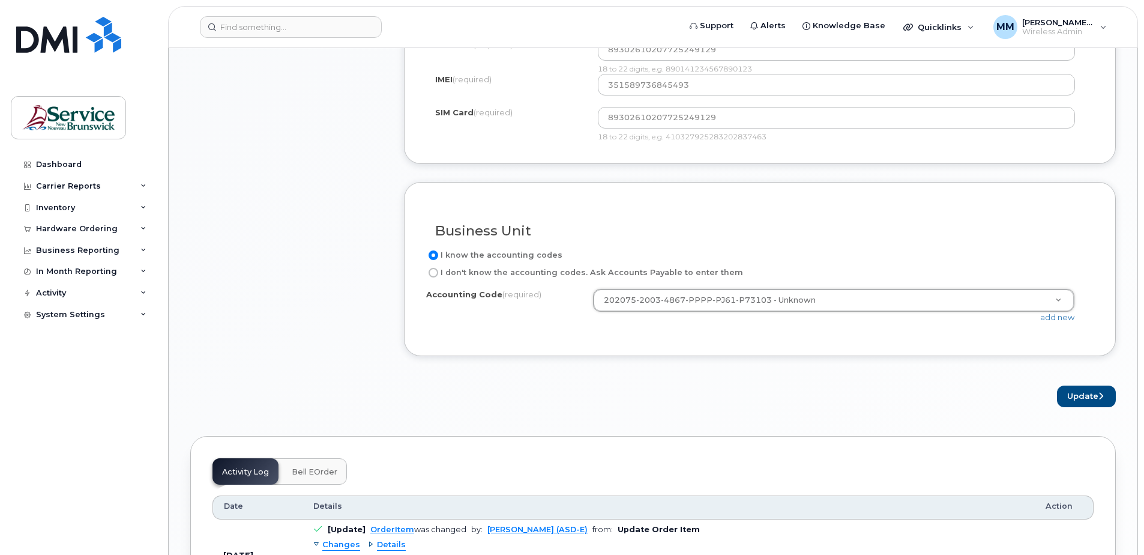
click at [470, 400] on div "Update" at bounding box center [760, 396] width 712 height 22
click at [1083, 390] on button "Update" at bounding box center [1086, 396] width 59 height 22
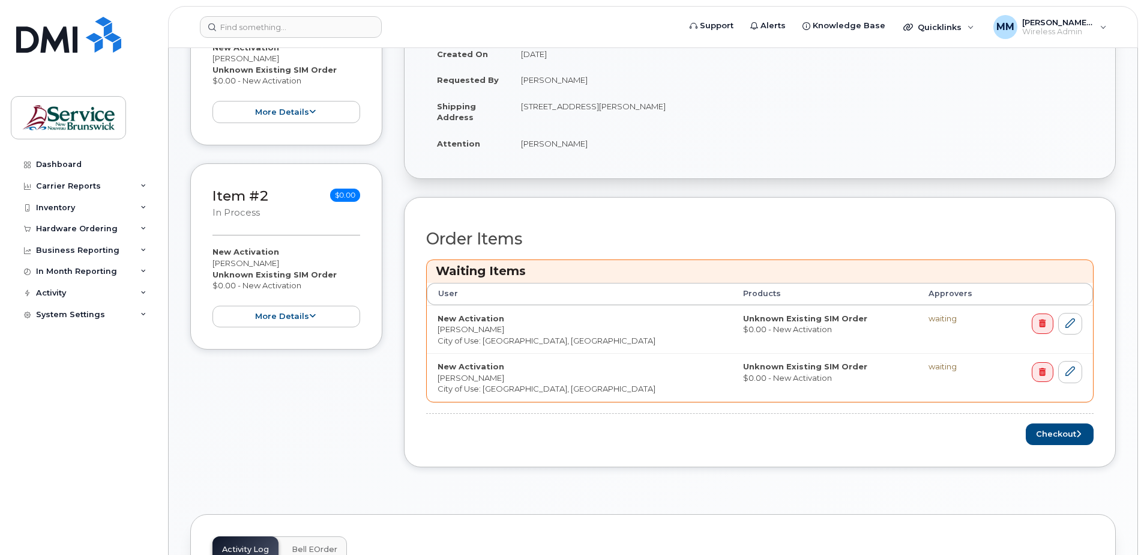
scroll to position [360, 0]
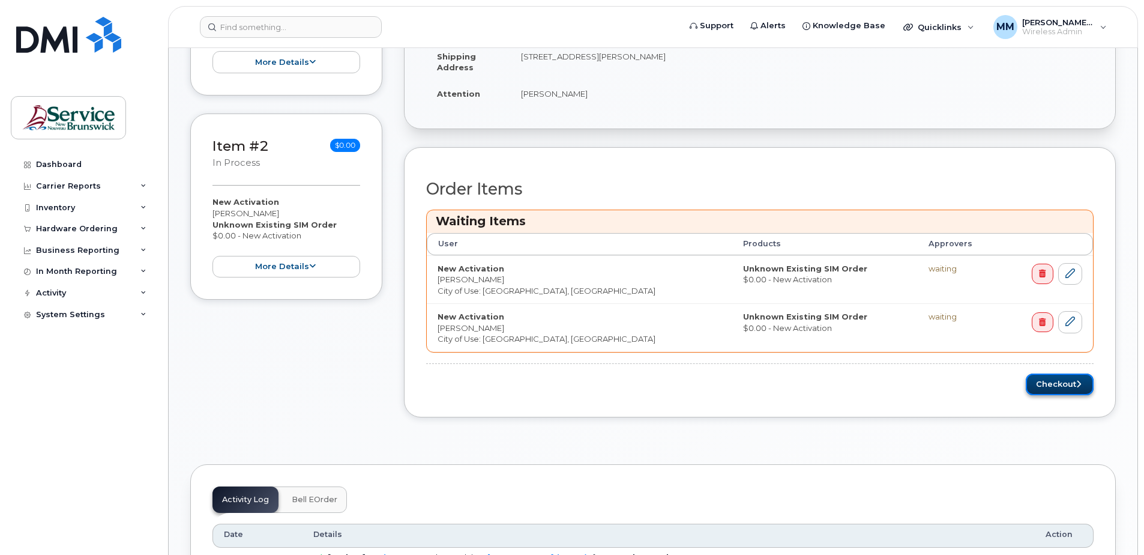
click at [1047, 384] on button "Checkout" at bounding box center [1060, 384] width 68 height 22
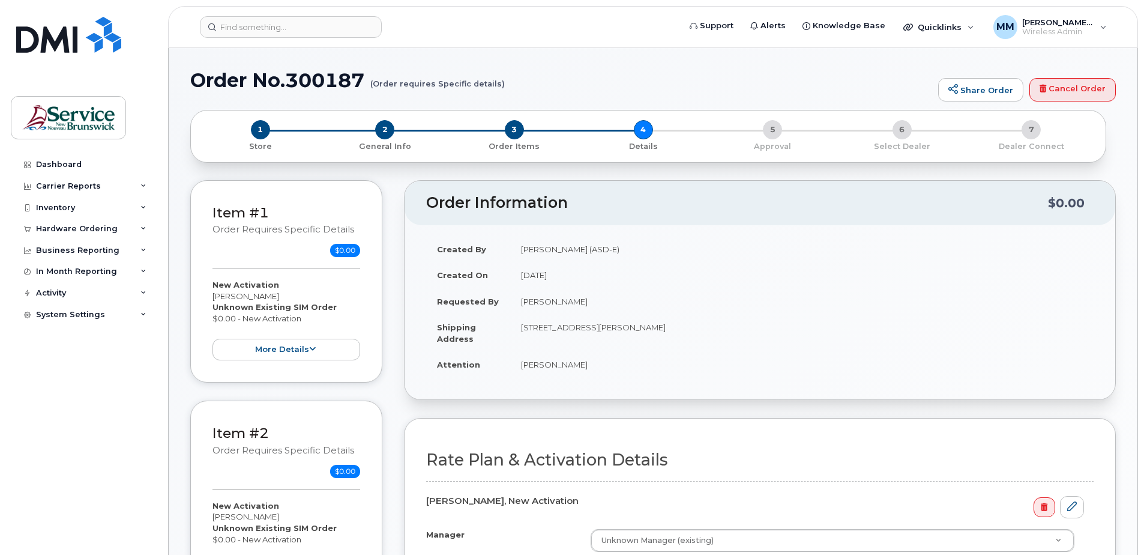
select select
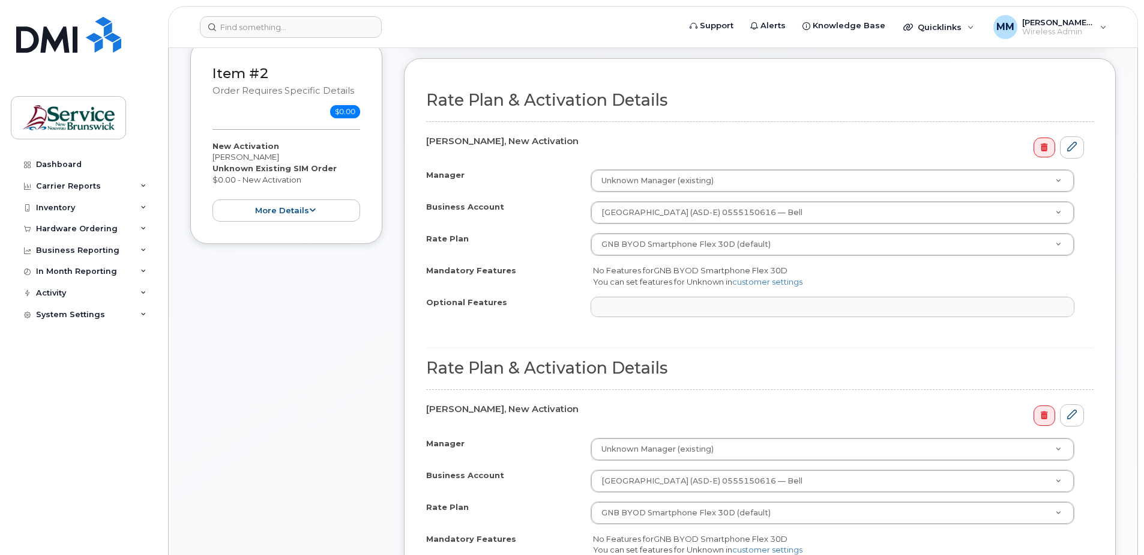
scroll to position [420, 0]
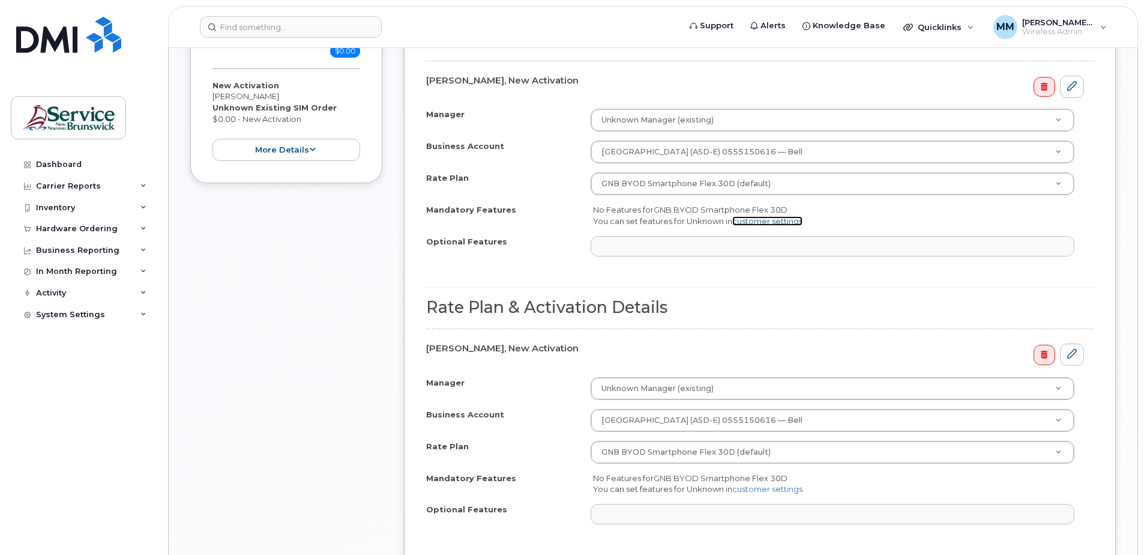
click at [753, 223] on link "customer settings" at bounding box center [767, 221] width 70 height 10
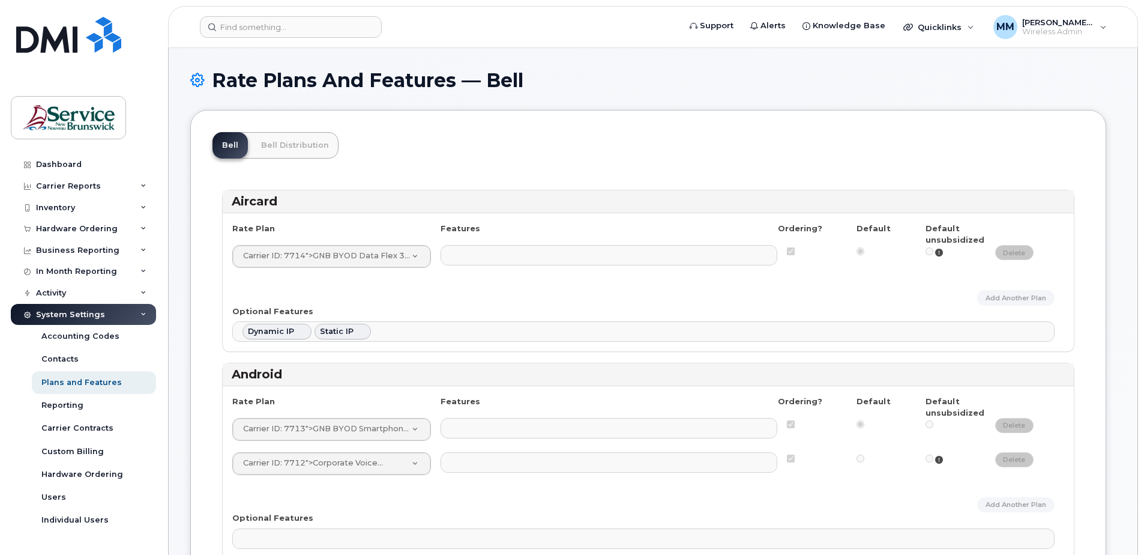
select select
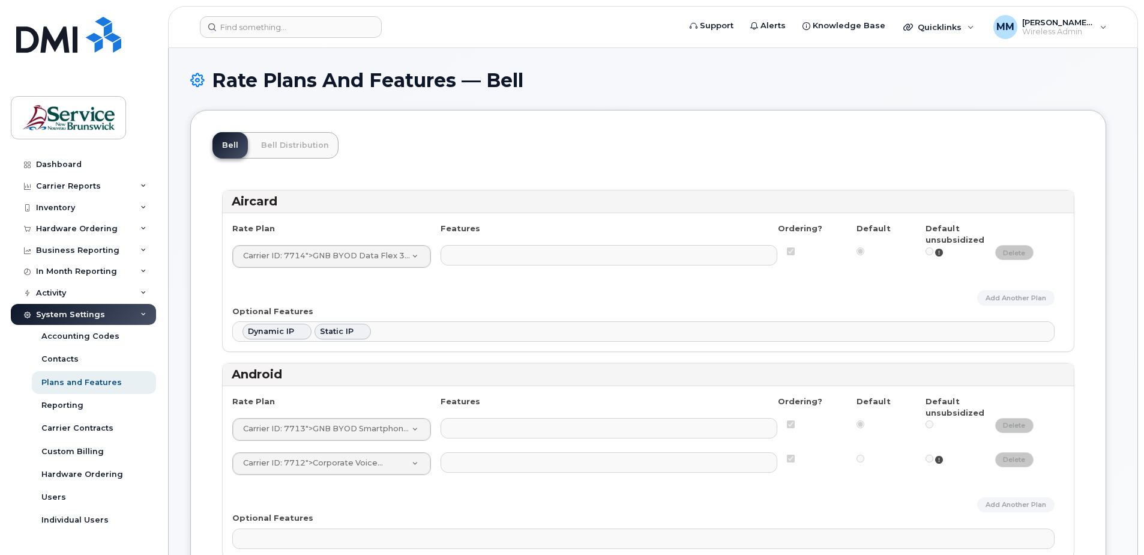
select select
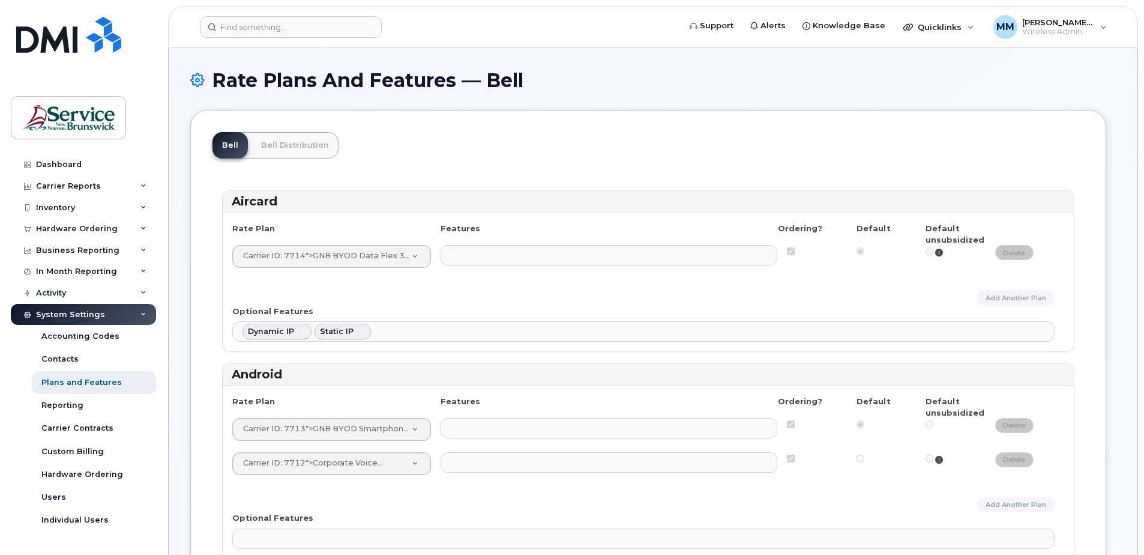
select select
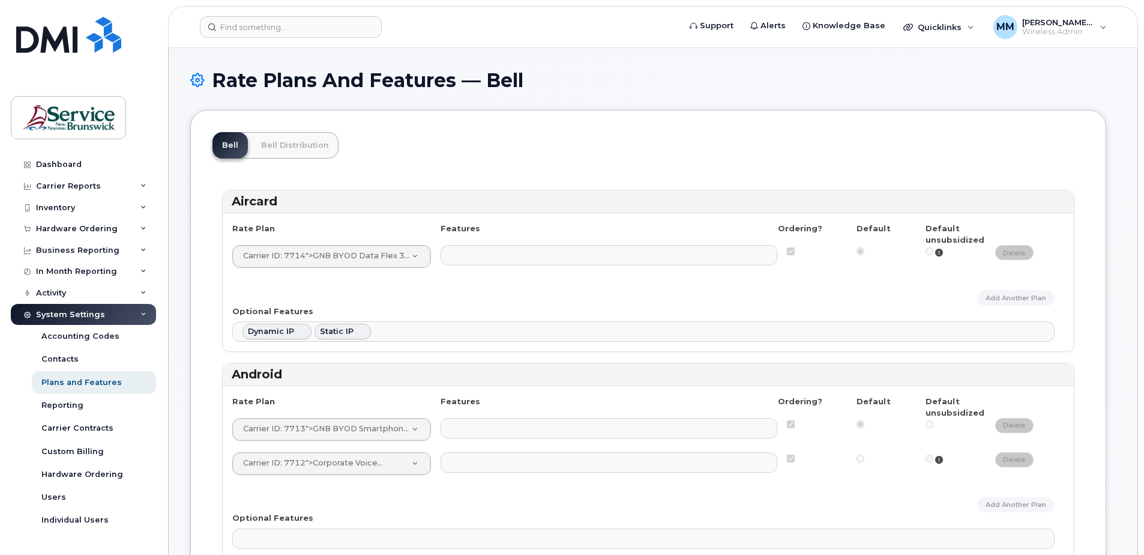
select select
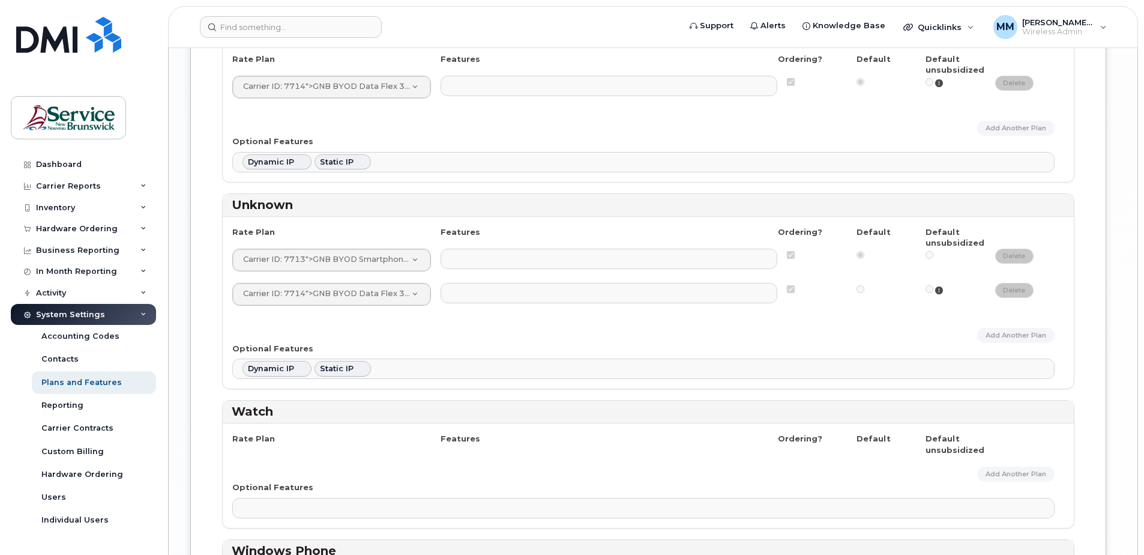
scroll to position [2348, 0]
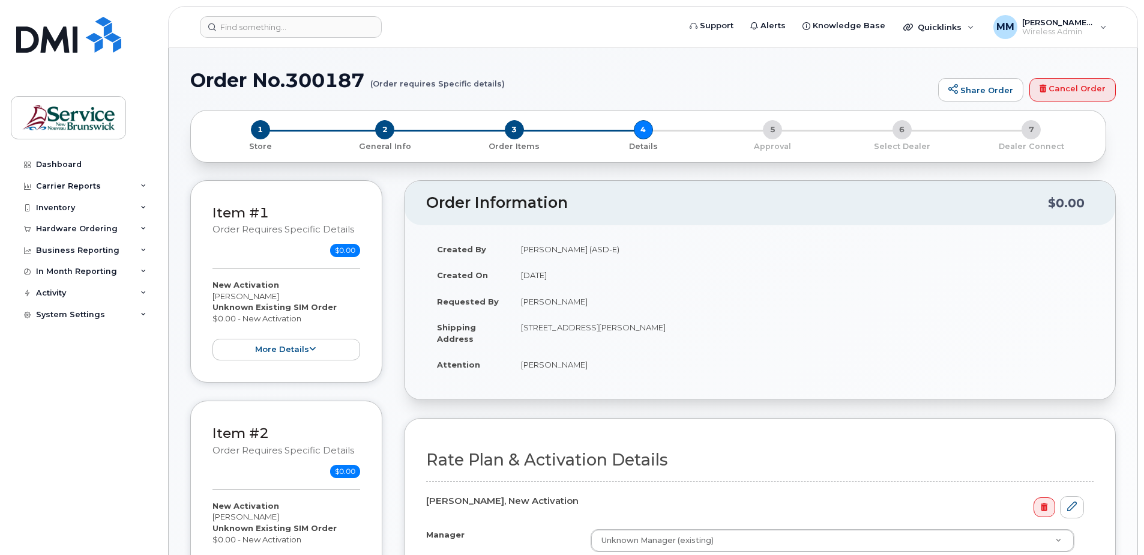
select select
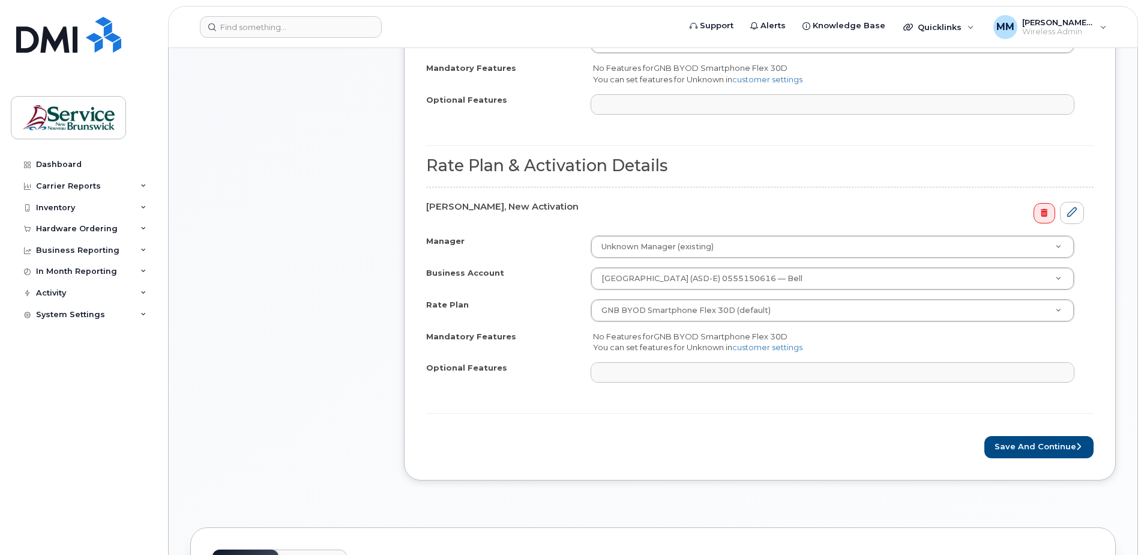
scroll to position [600, 0]
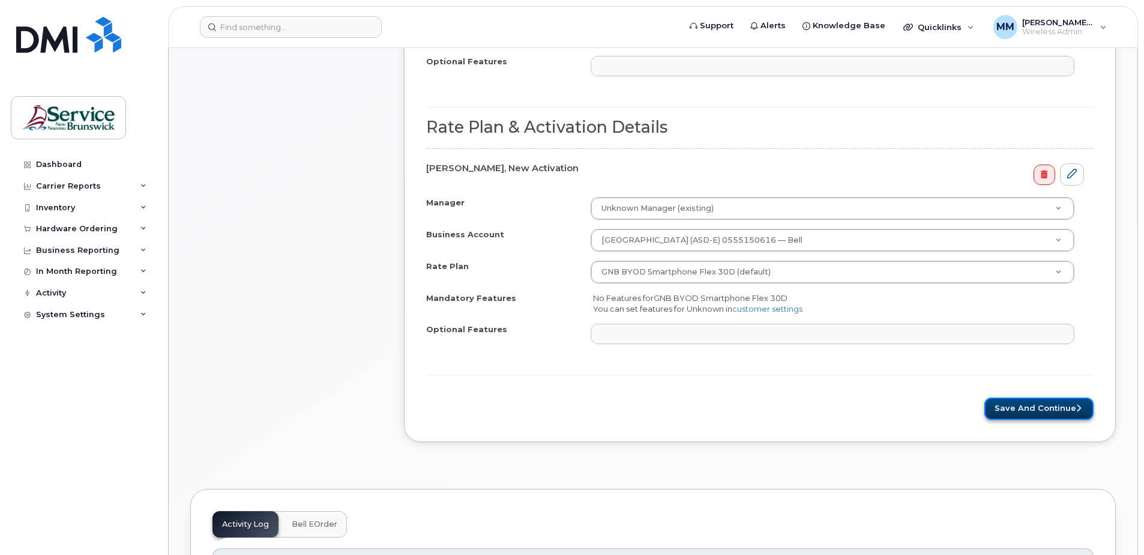
click at [1046, 400] on button "Save and Continue" at bounding box center [1038, 408] width 109 height 22
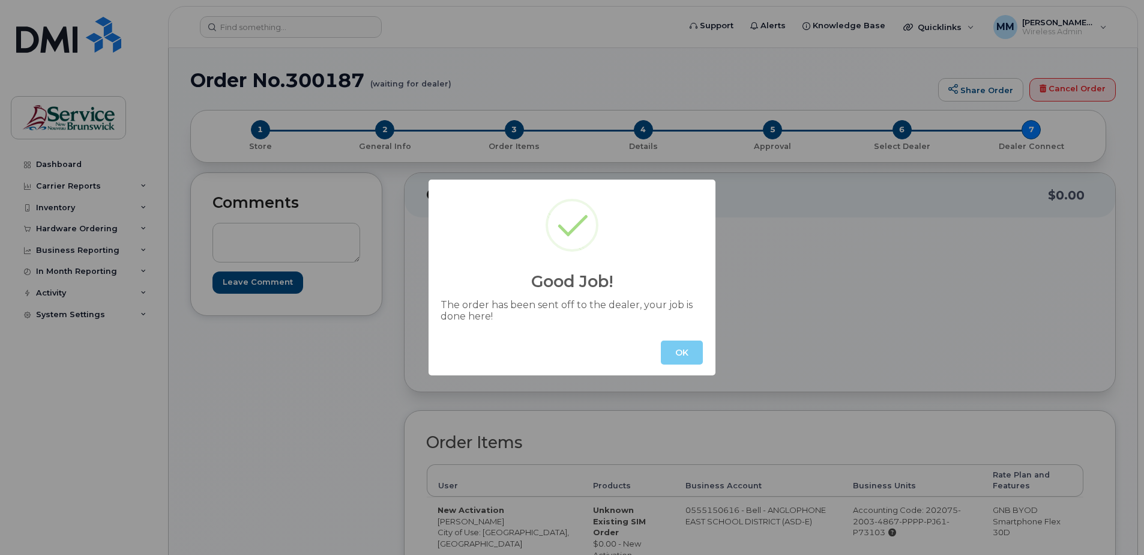
click at [690, 347] on button "OK" at bounding box center [682, 352] width 42 height 24
